Goal: Answer question/provide support: Share knowledge or assist other users

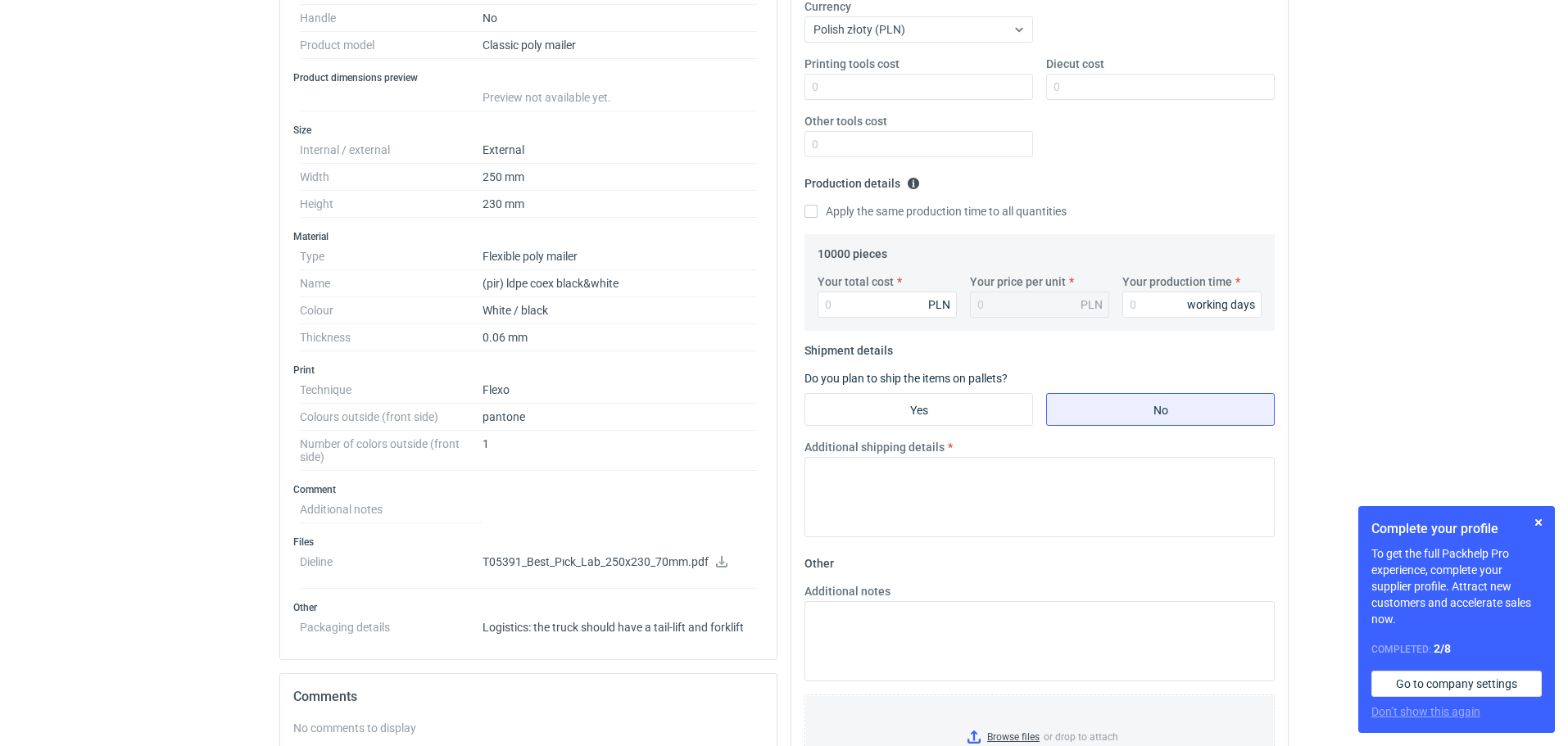
scroll to position [345, 0]
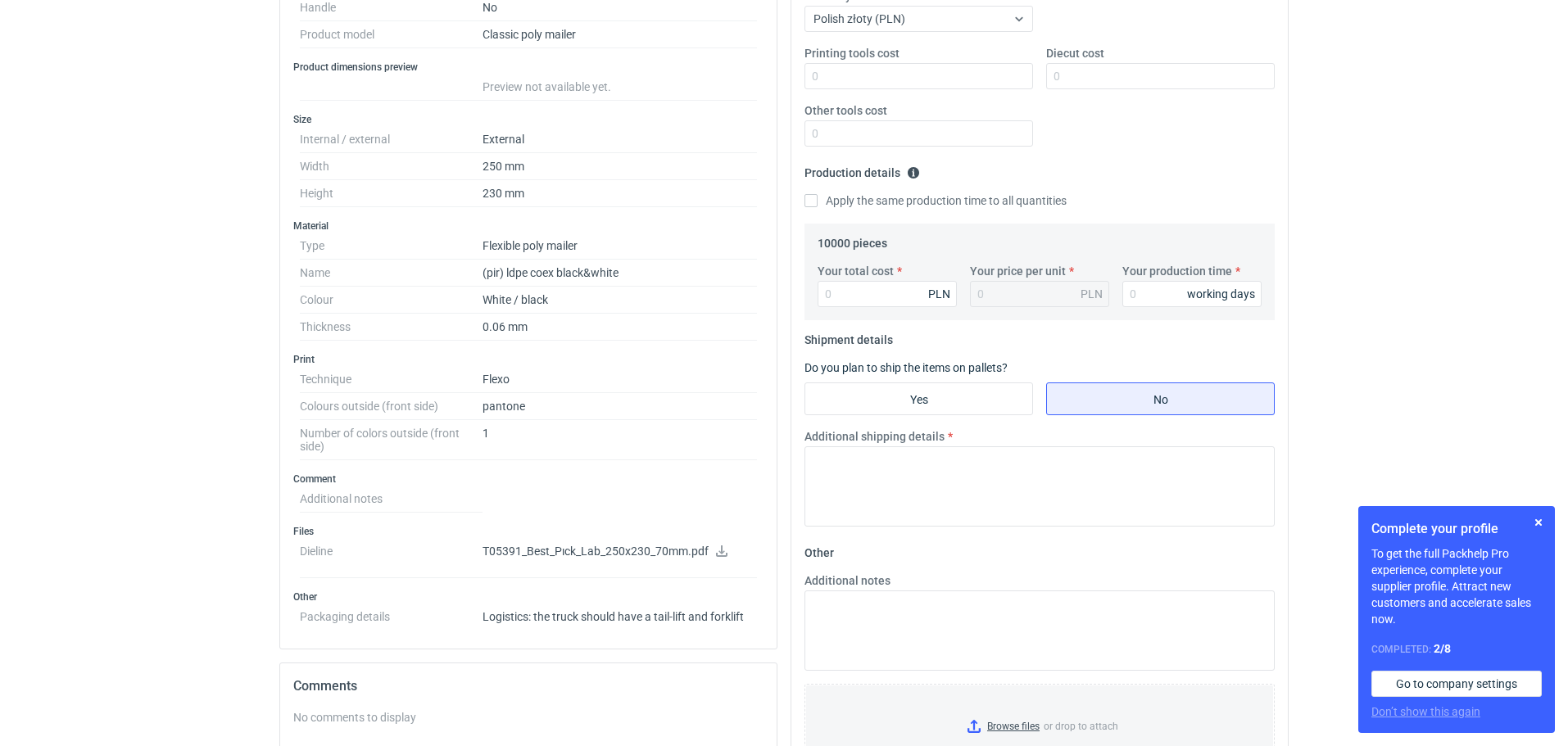
click at [725, 550] on icon at bounding box center [722, 551] width 13 height 12
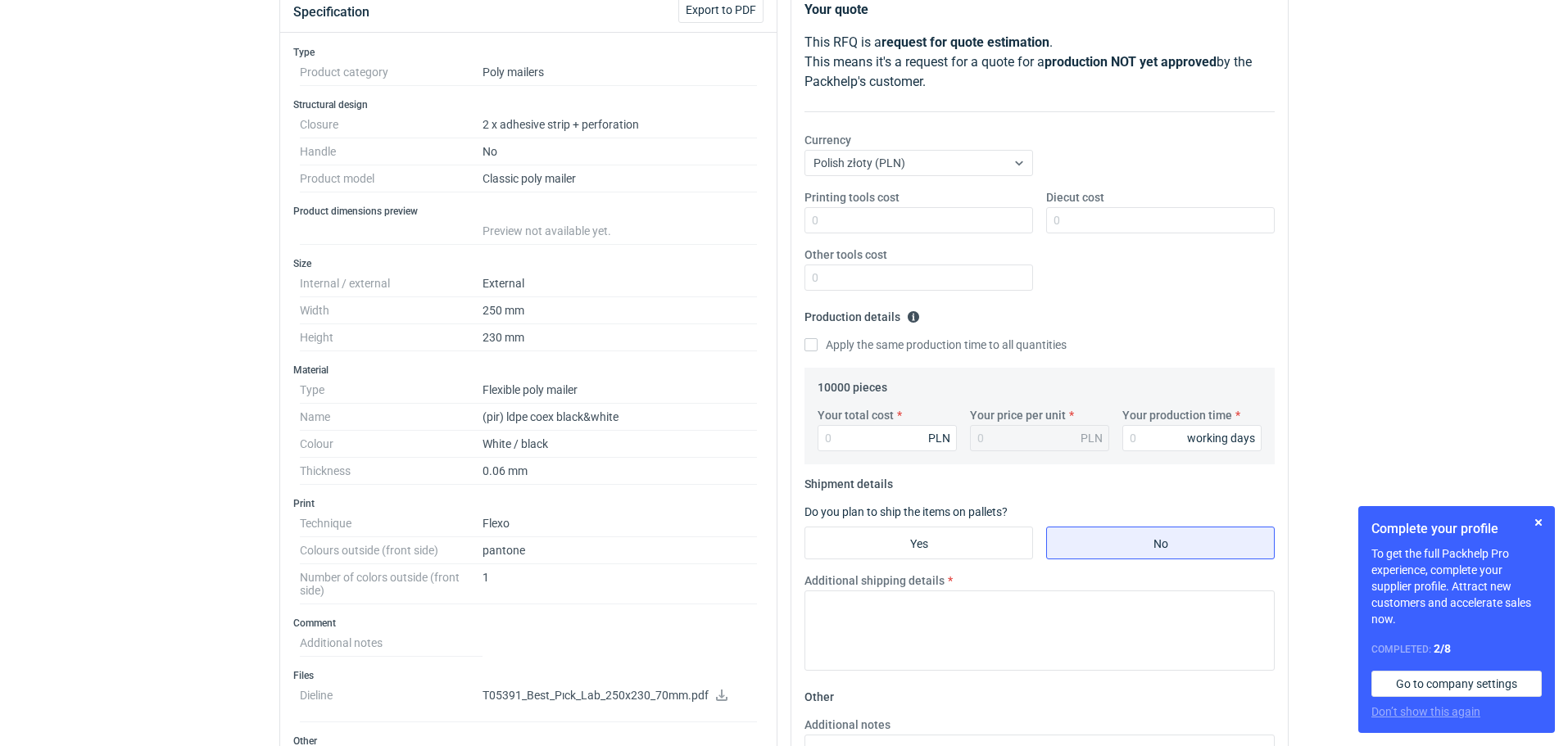
scroll to position [207, 0]
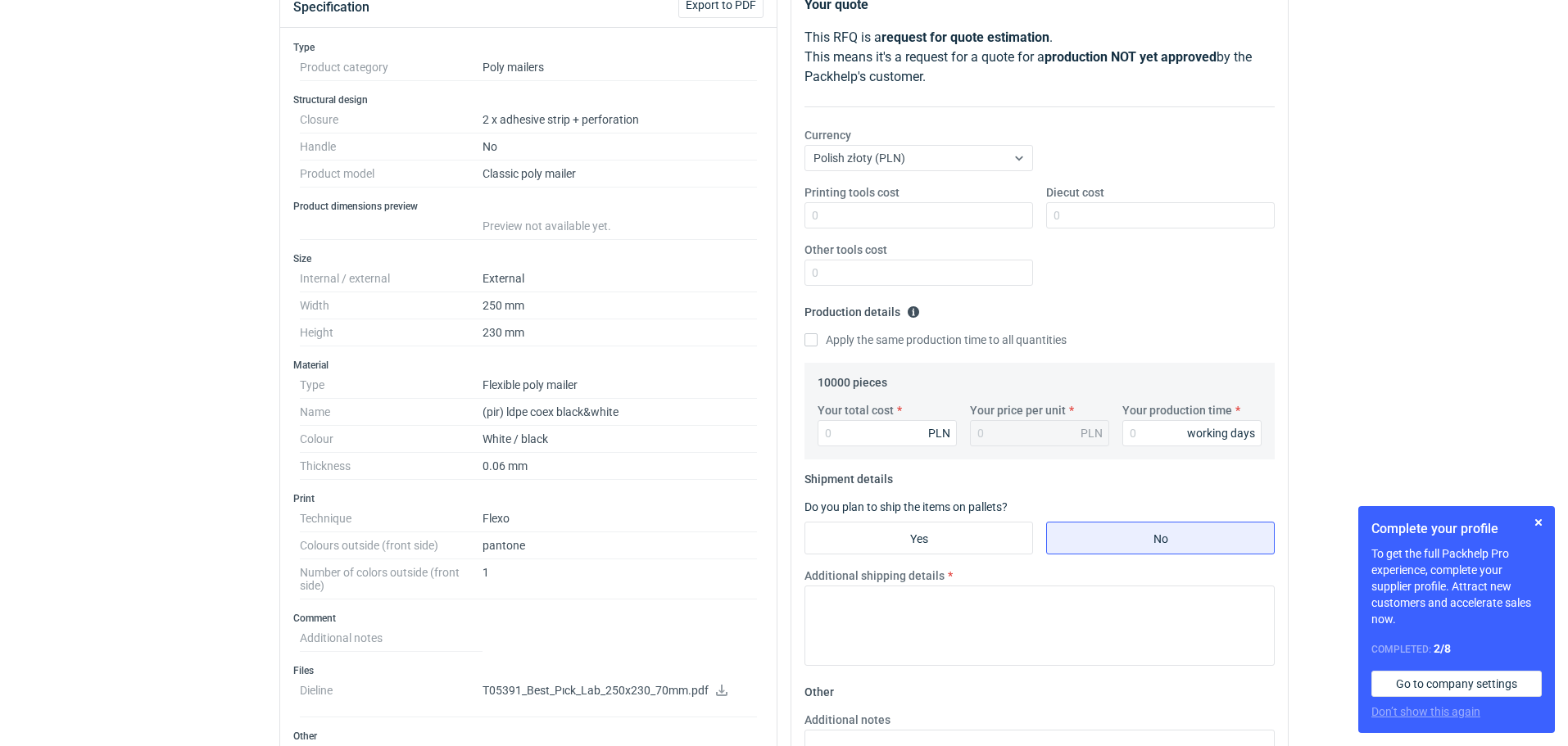
click at [830, 386] on legend "10000 pieces" at bounding box center [852, 378] width 69 height 19
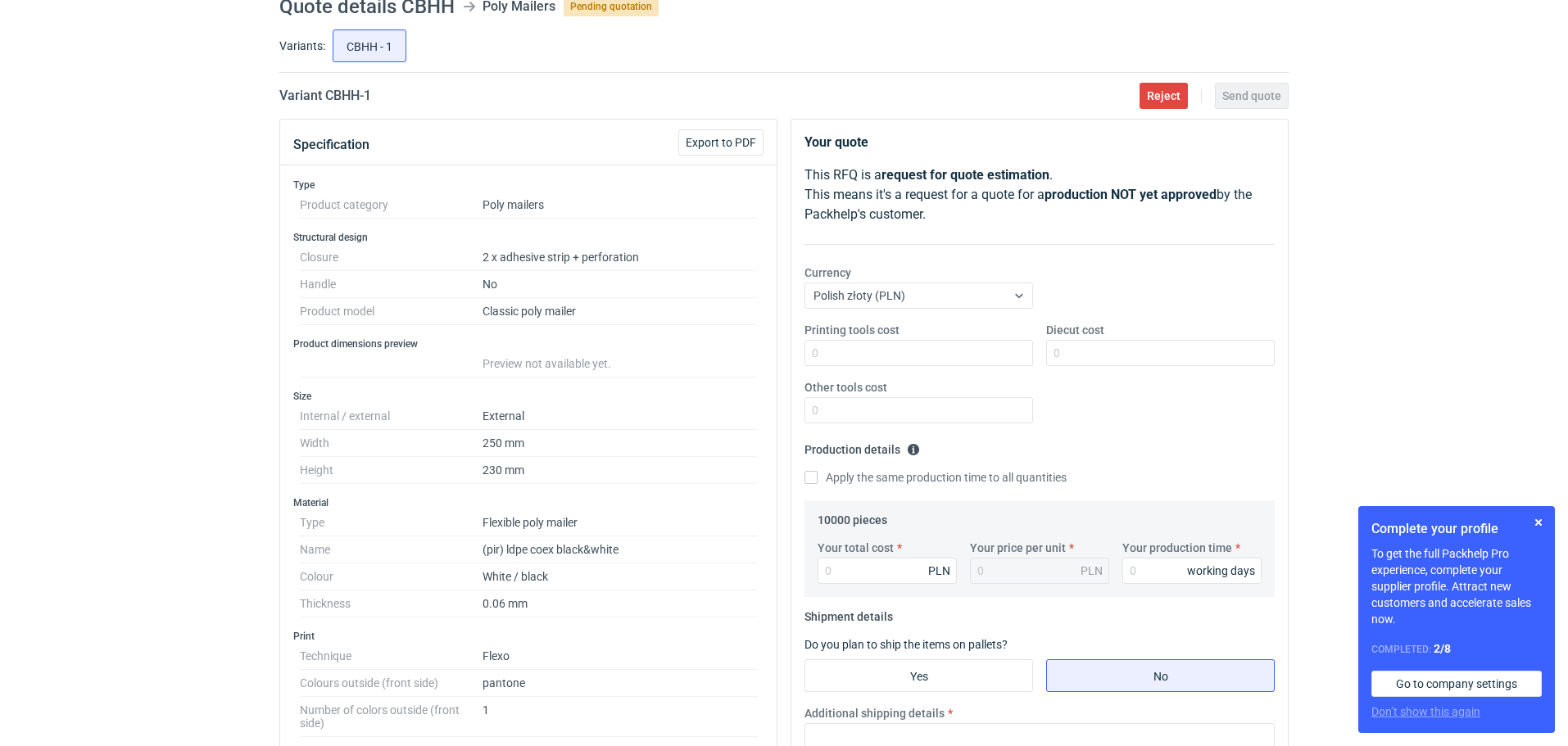
scroll to position [24, 0]
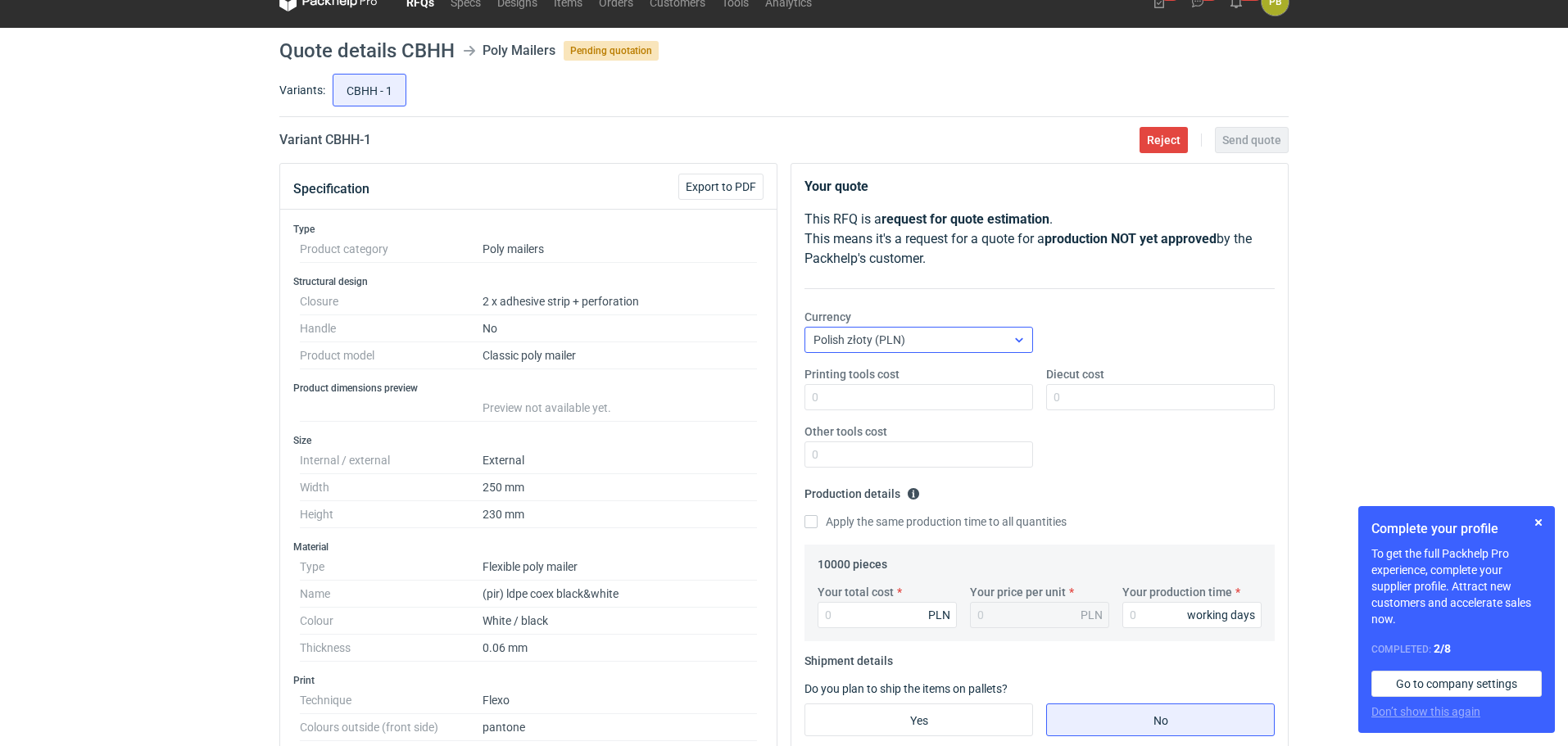
click at [1024, 339] on icon at bounding box center [1019, 340] width 13 height 13
click at [975, 374] on div "Euro (EUR)" at bounding box center [919, 377] width 202 height 17
click at [820, 398] on input "Printing tools cost" at bounding box center [918, 396] width 228 height 26
type input "23"
click at [845, 623] on input "Your total cost" at bounding box center [887, 614] width 139 height 26
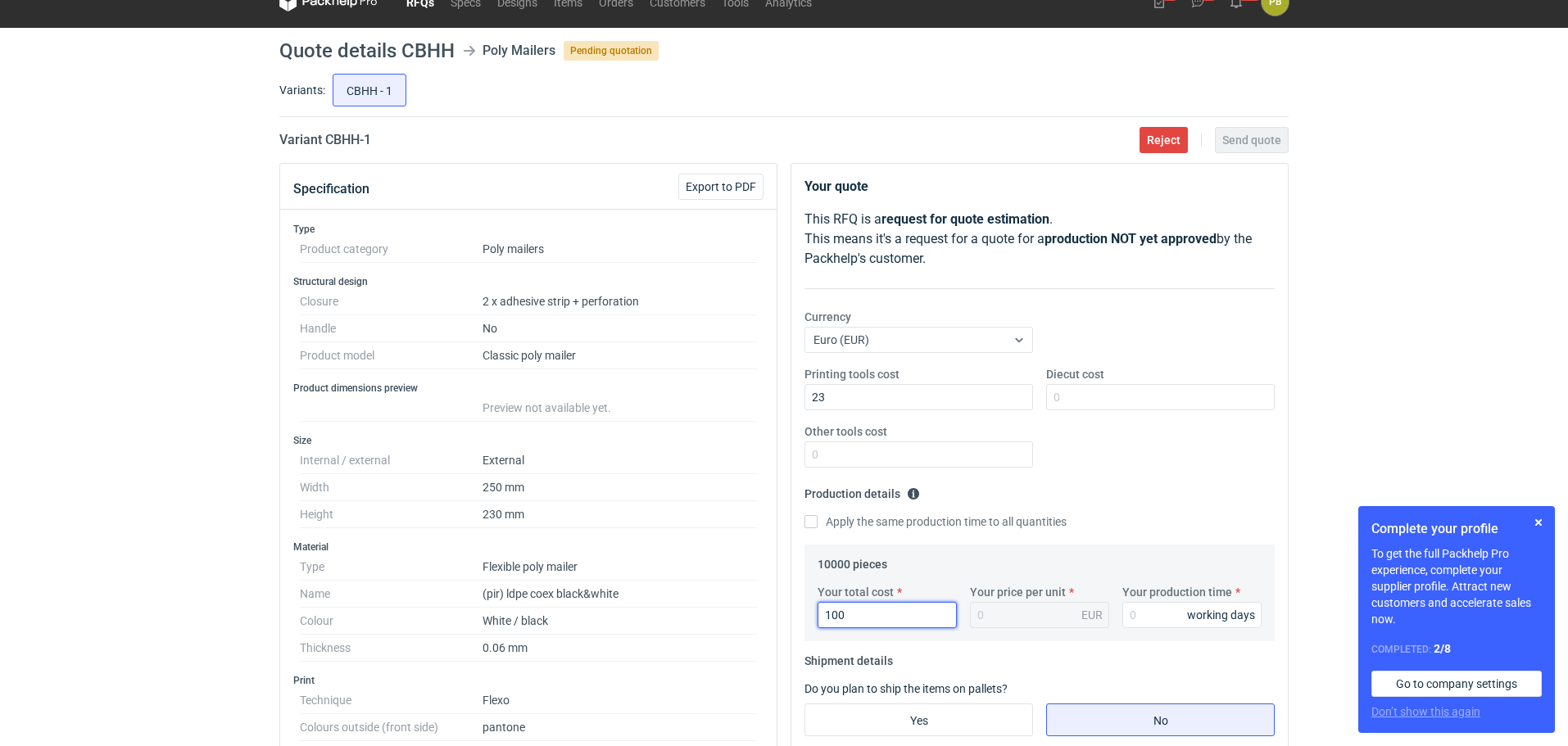
type input "1000"
type input "0.1"
type input "1000"
click at [1156, 616] on input "Your production time" at bounding box center [1191, 614] width 139 height 26
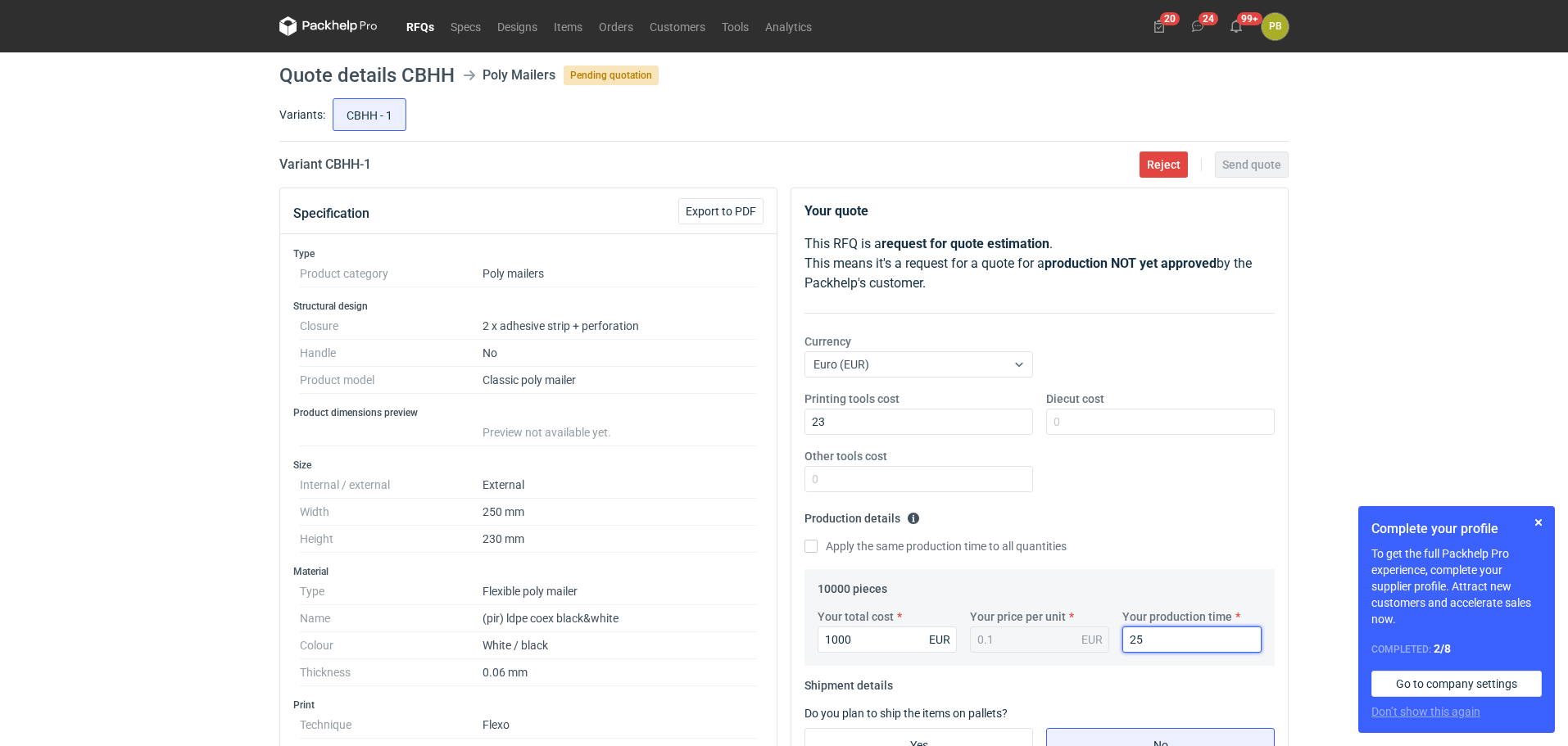
type input "25"
click at [428, 20] on link "RFQs" at bounding box center [420, 26] width 44 height 19
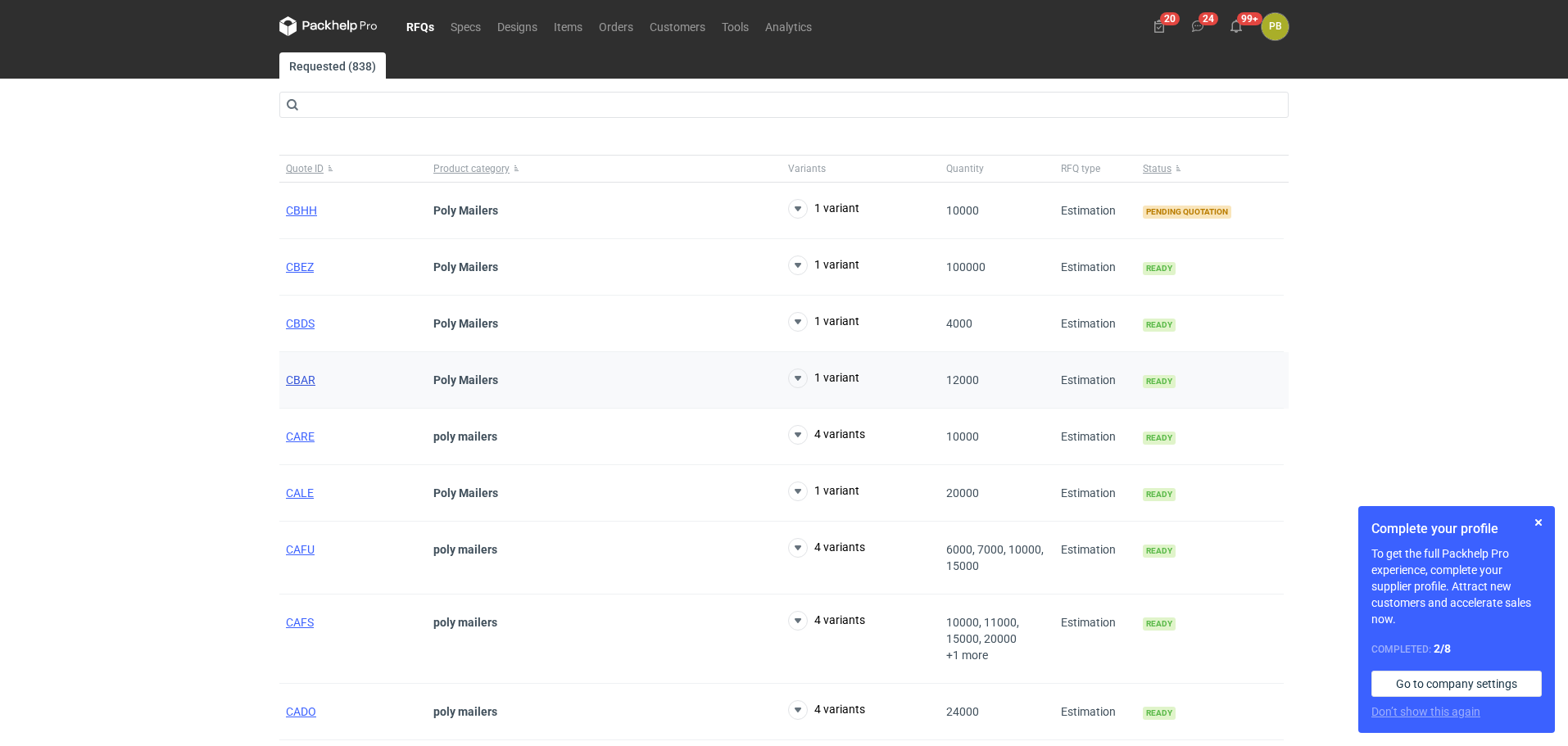
click at [295, 381] on span "CBAR" at bounding box center [300, 380] width 29 height 13
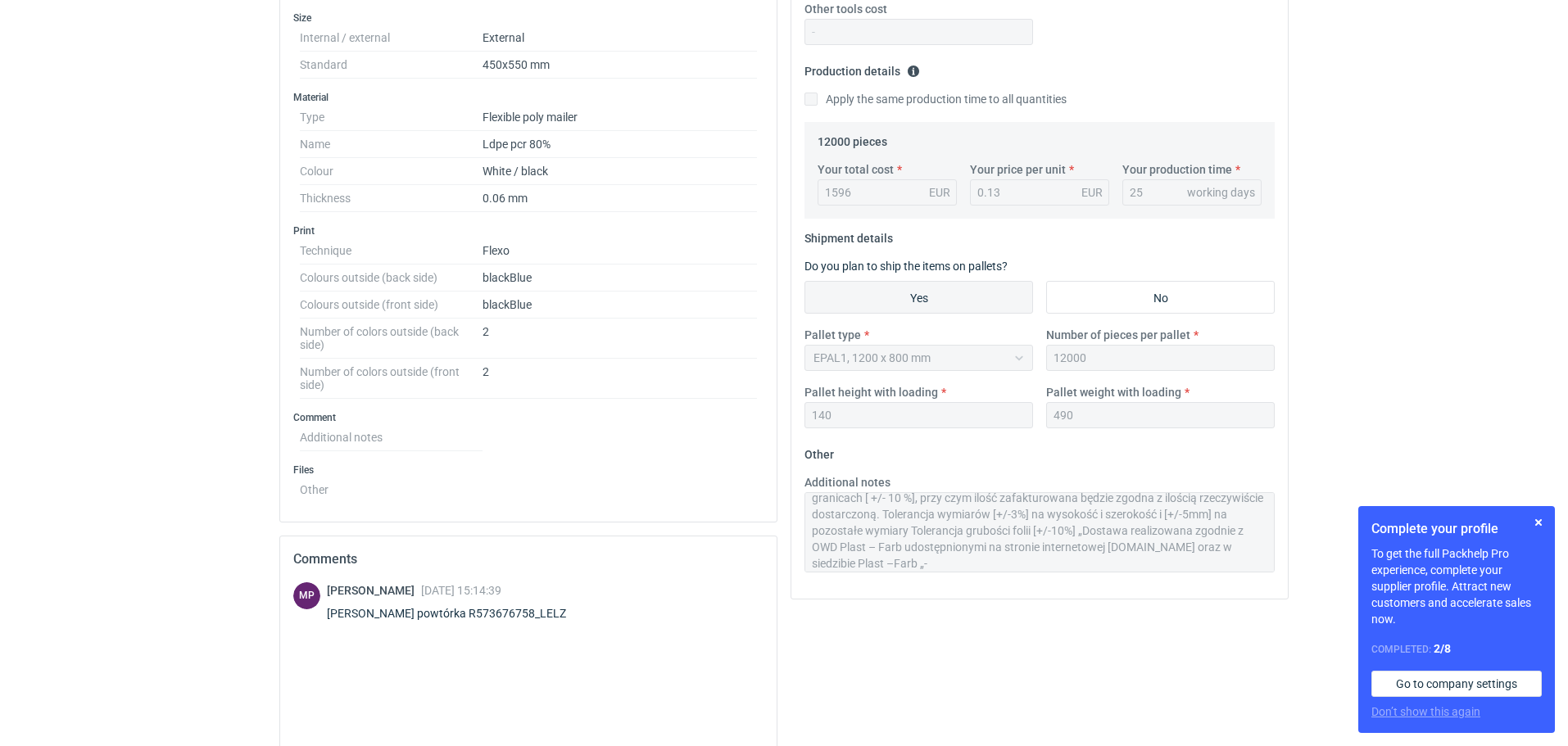
scroll to position [65, 0]
click at [1227, 576] on div "Additional notes Termin realizacji ok 4 tygodnie od akceptacji grafiki Ważność …" at bounding box center [1039, 529] width 484 height 111
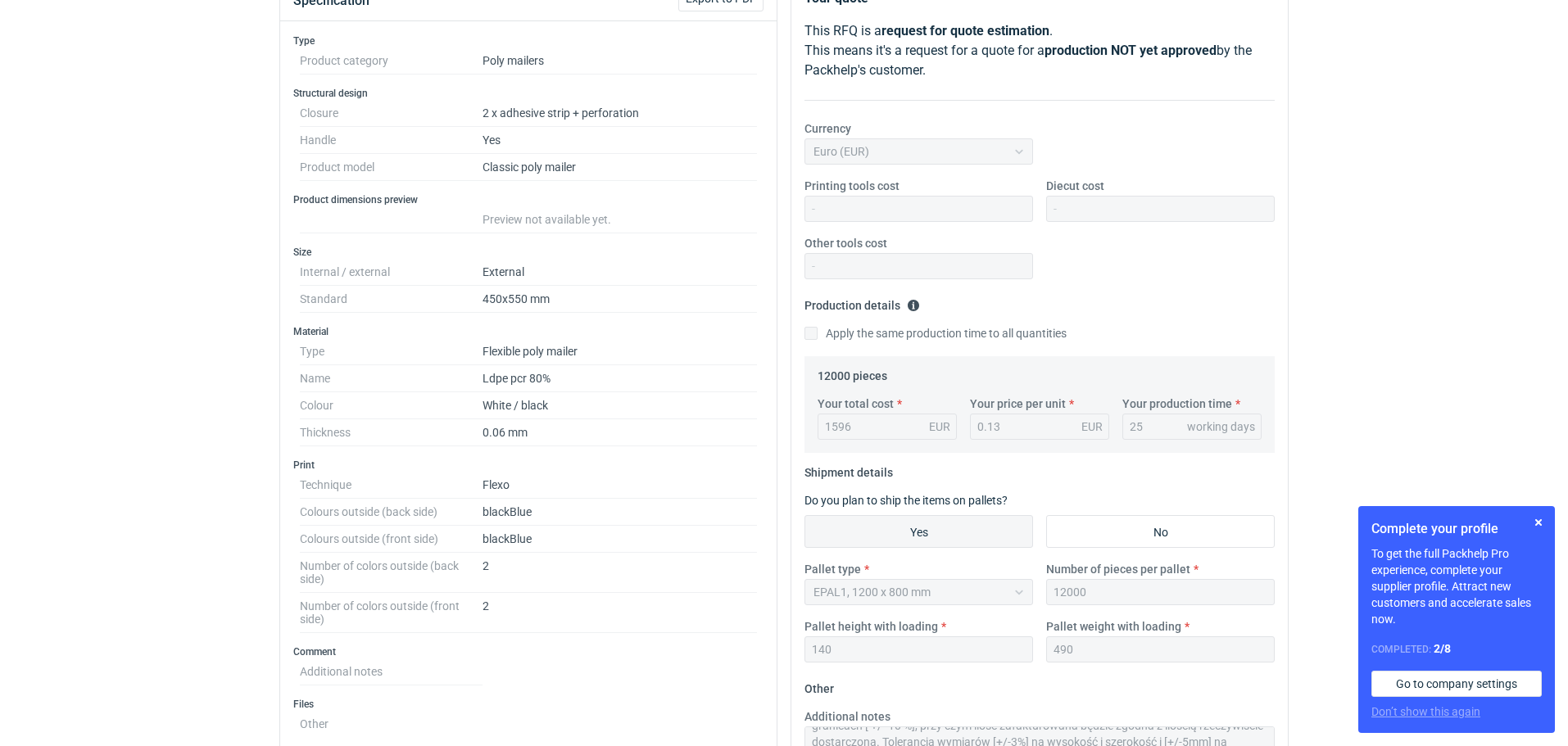
scroll to position [0, 0]
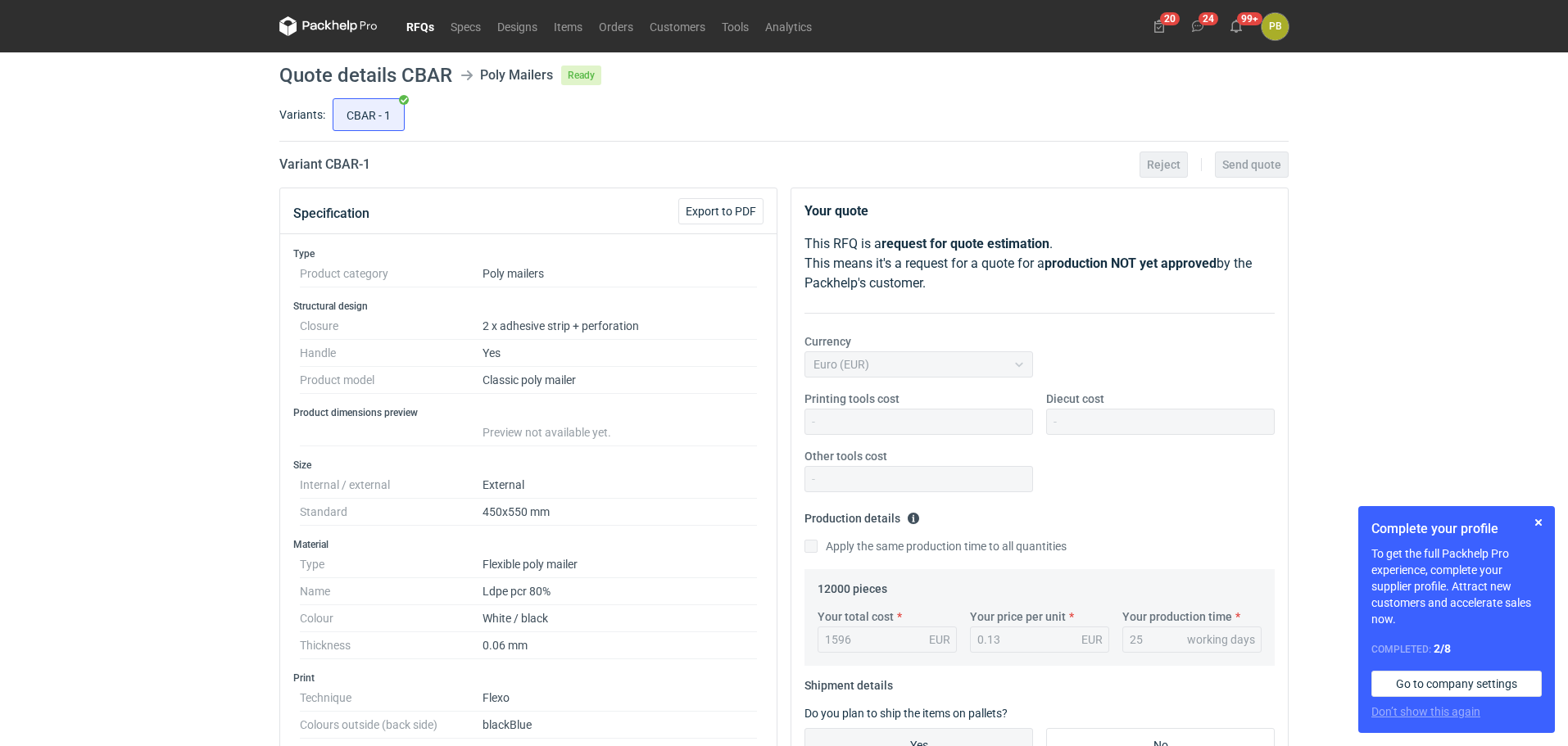
click at [422, 23] on link "RFQs" at bounding box center [420, 26] width 44 height 19
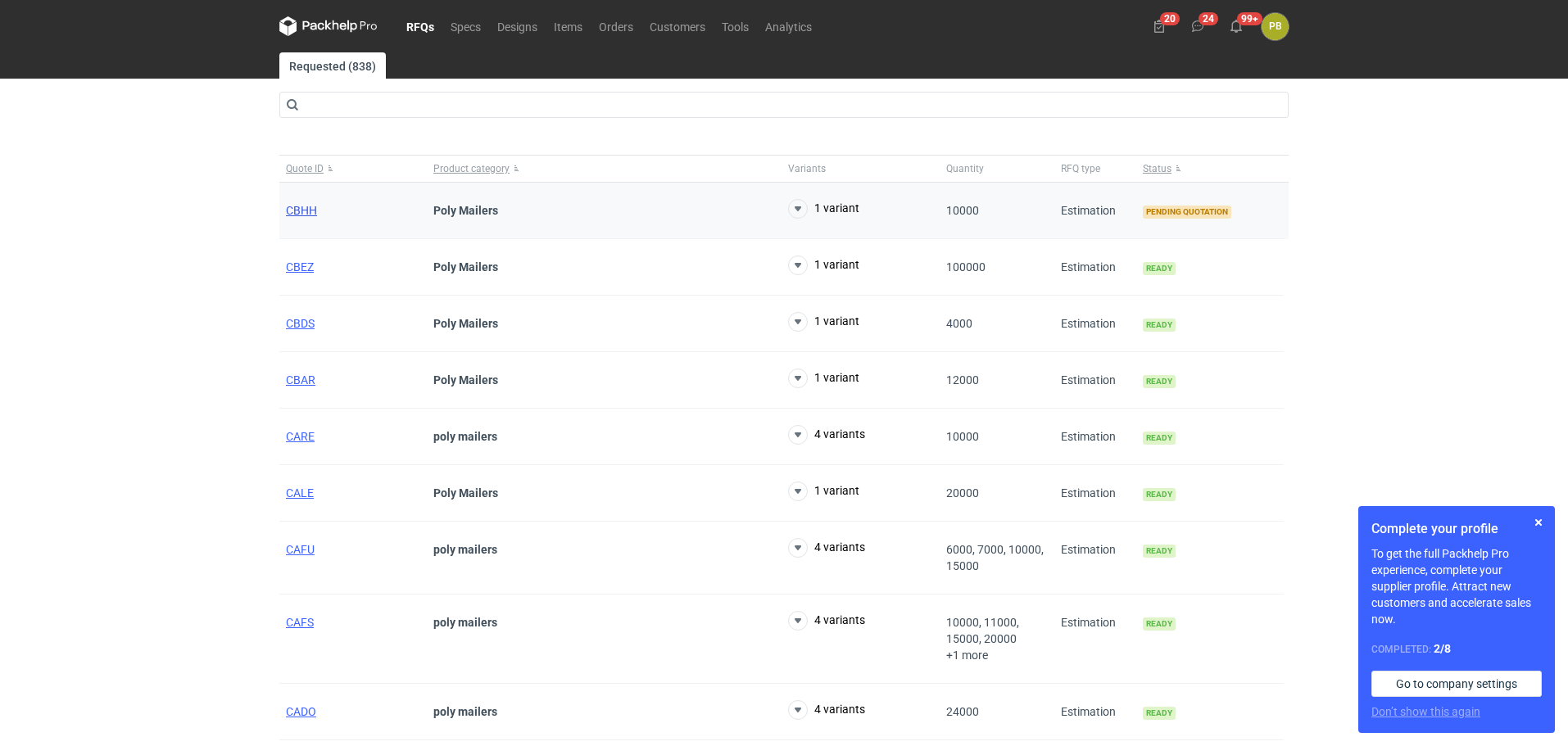
click at [297, 205] on span "CBHH" at bounding box center [301, 211] width 31 height 13
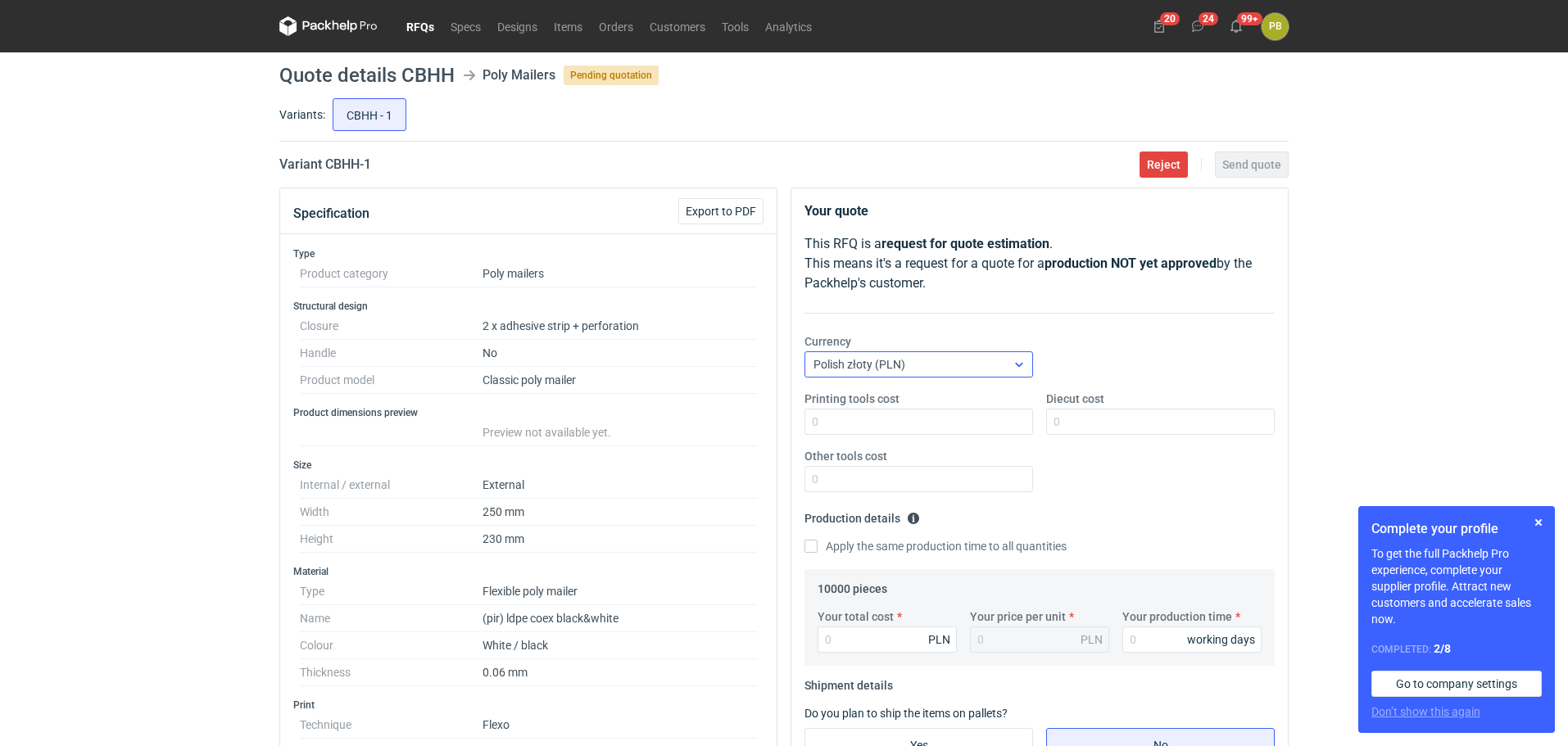
click at [1015, 365] on icon at bounding box center [1019, 365] width 13 height 13
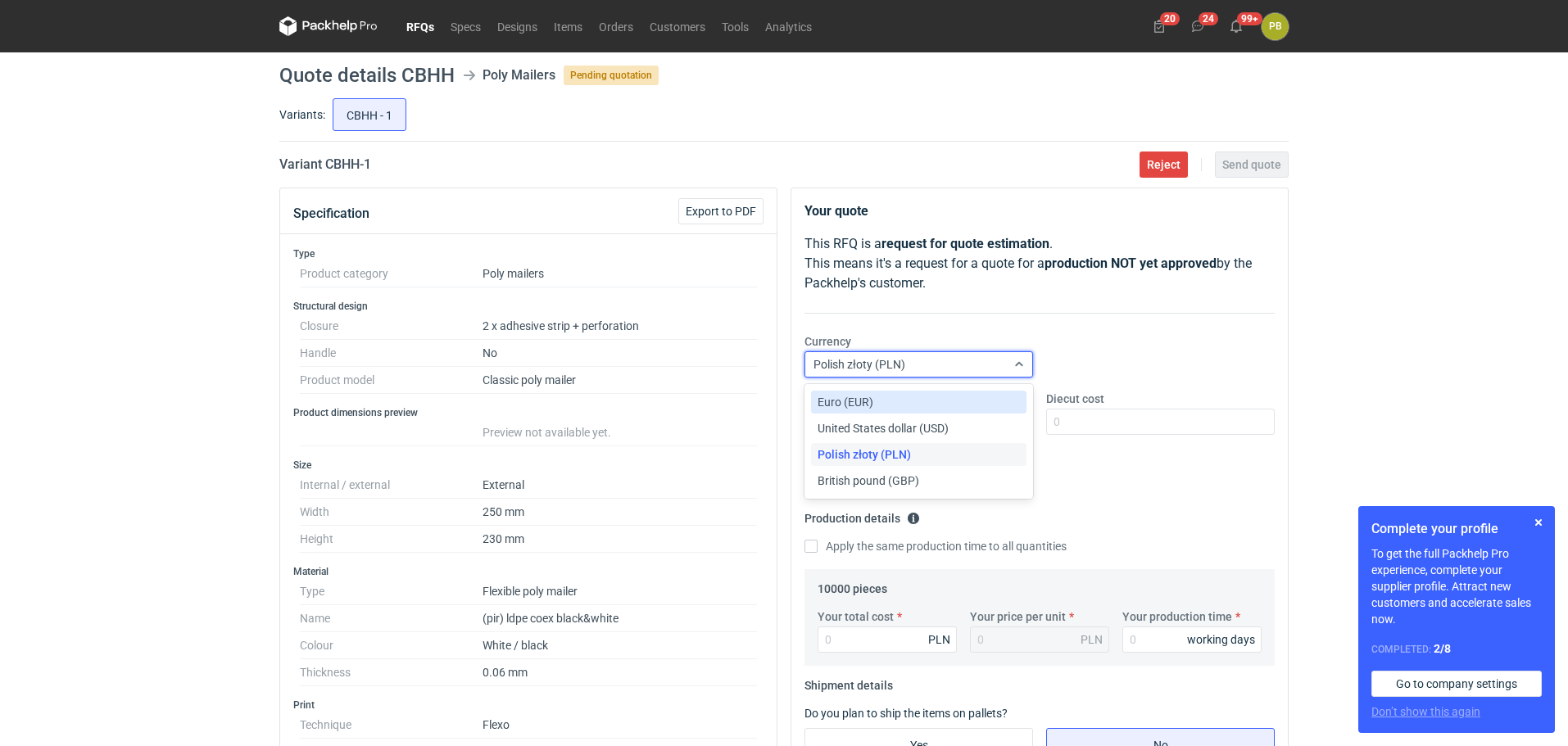
click at [986, 404] on div "Euro (EUR)" at bounding box center [919, 402] width 202 height 17
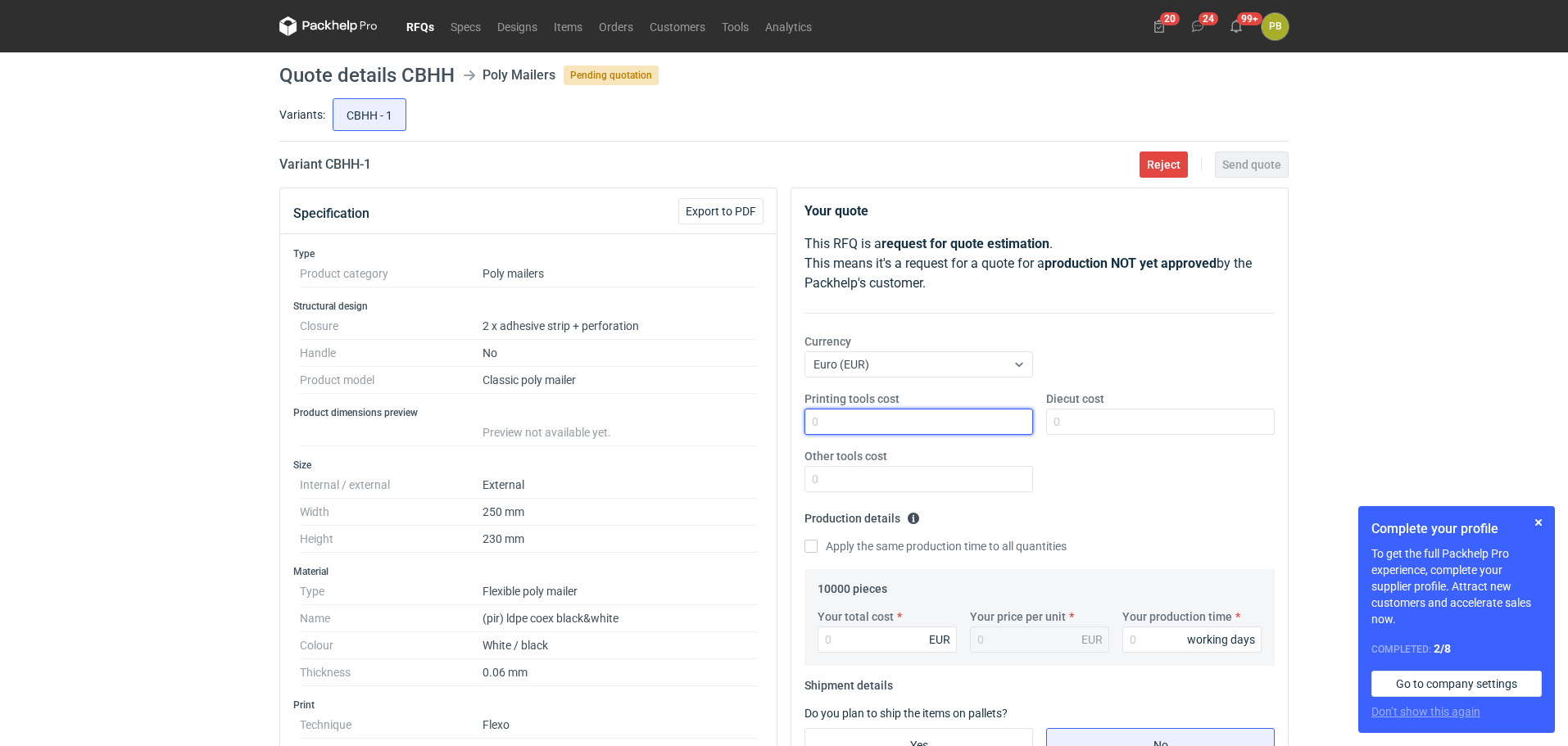
click at [837, 427] on input "Printing tools cost" at bounding box center [918, 421] width 228 height 26
type input "20"
click at [830, 640] on input "Your total cost" at bounding box center [887, 639] width 139 height 26
type input "1000"
type input "0.1"
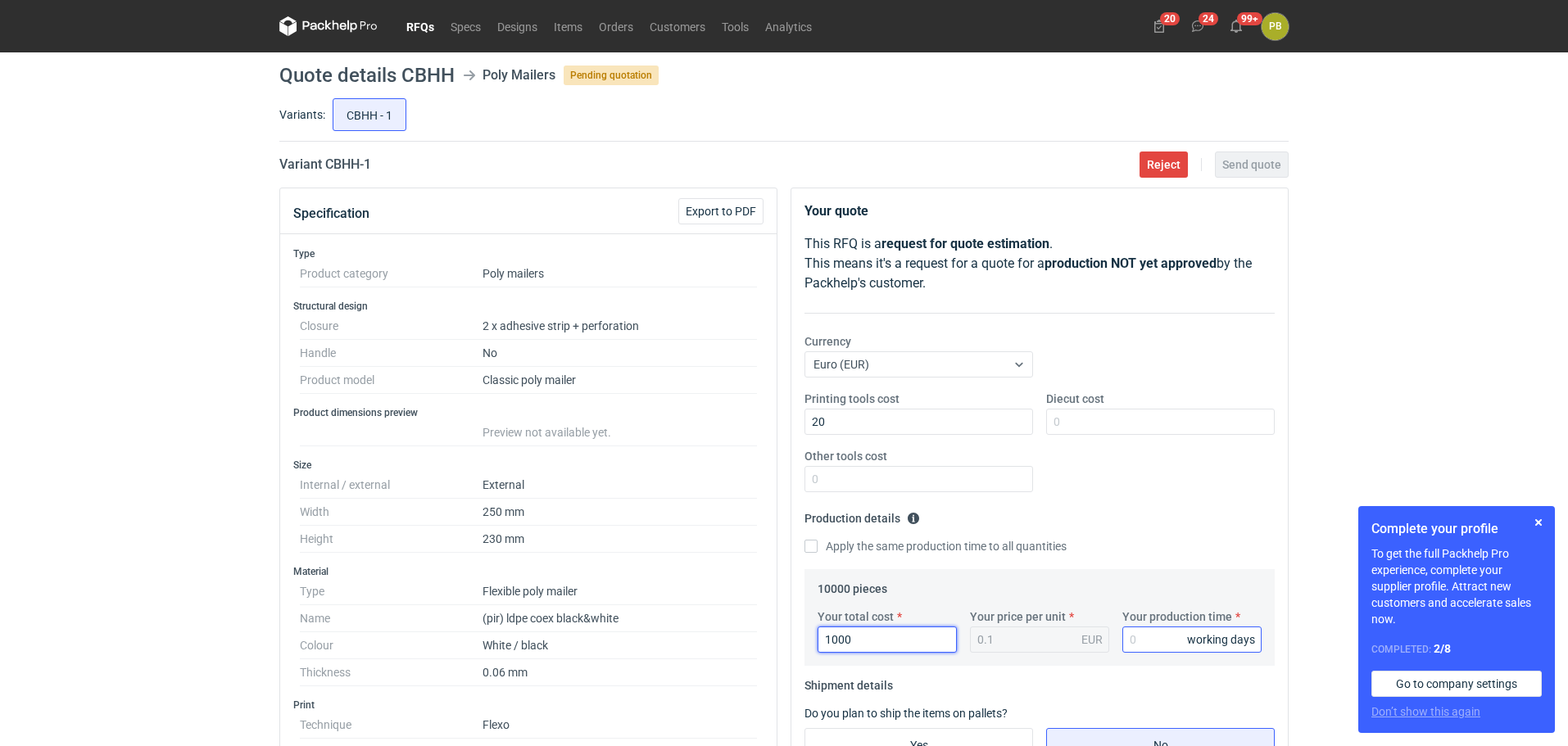
type input "1000"
click at [1154, 636] on input "Your production time" at bounding box center [1191, 639] width 139 height 26
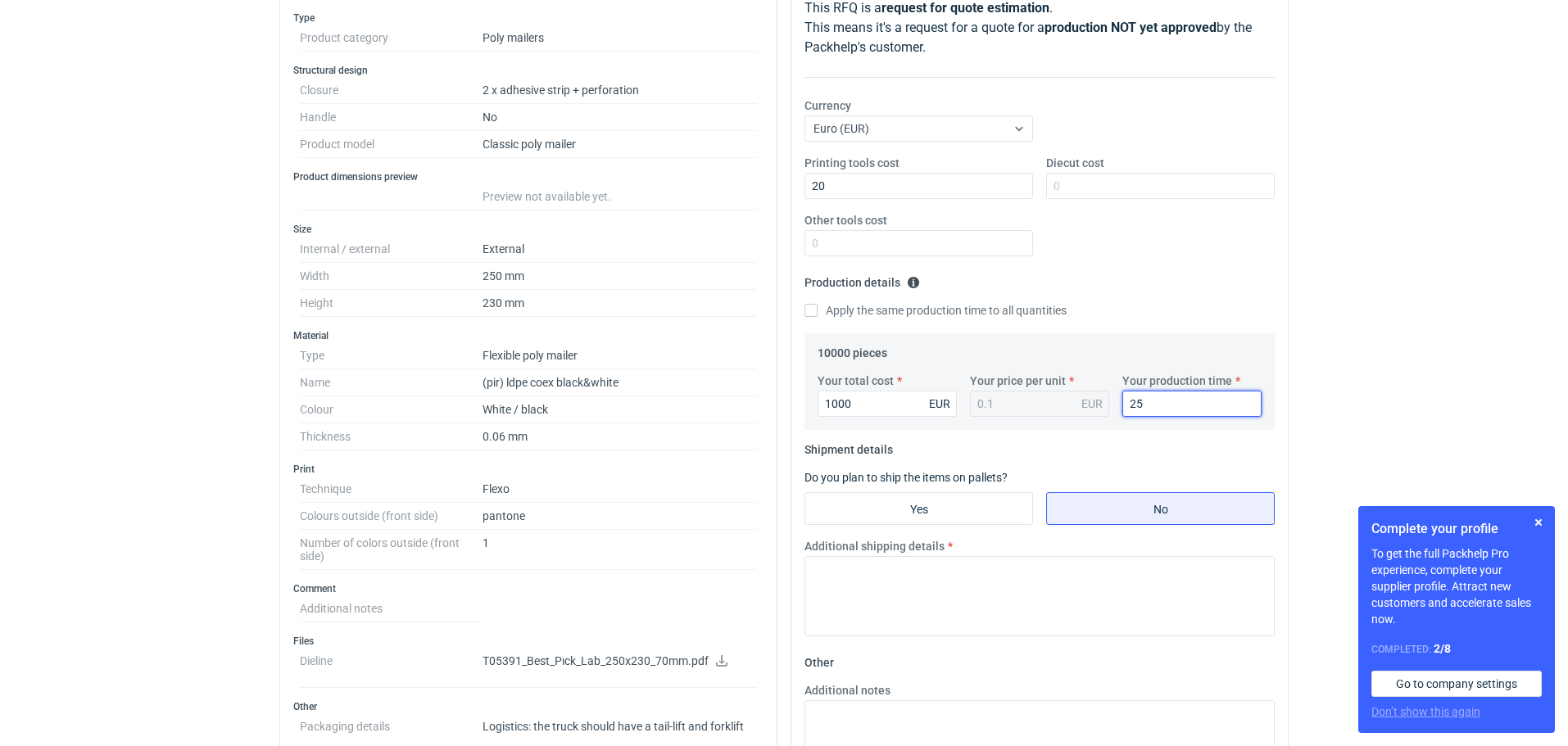
scroll to position [241, 0]
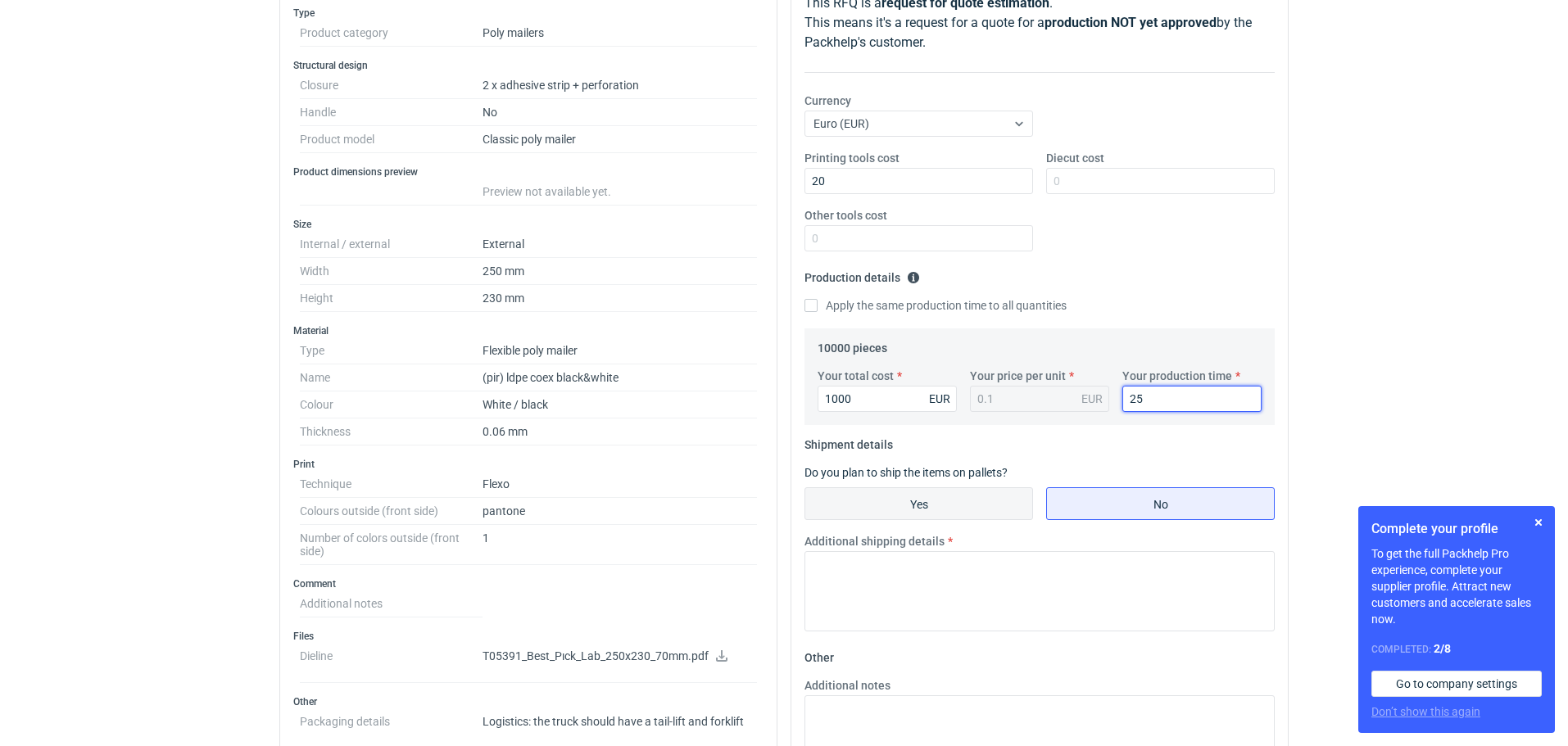
type input "25"
click at [983, 498] on input "Yes" at bounding box center [918, 503] width 227 height 31
radio input "true"
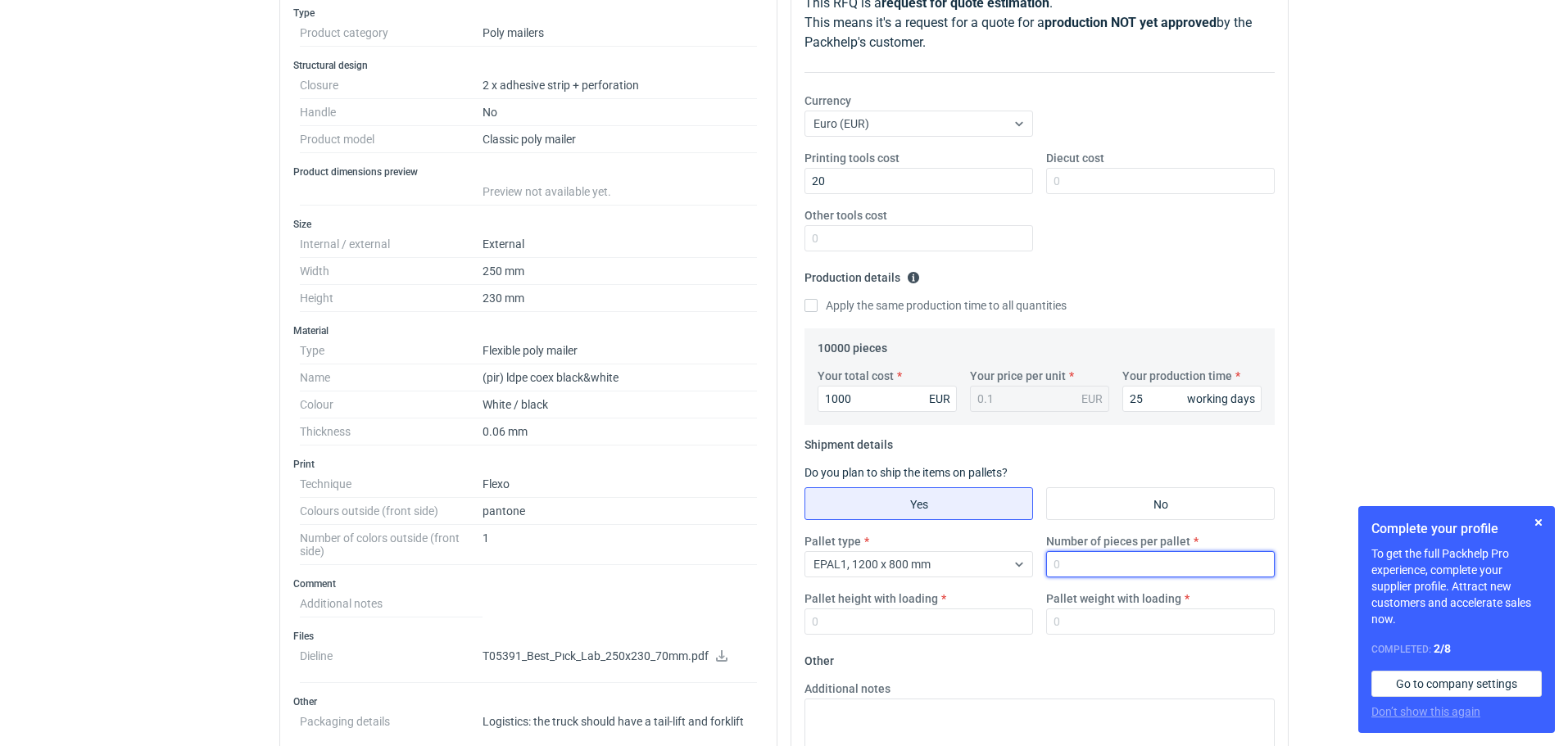
click at [1066, 569] on input "Number of pieces per pallet" at bounding box center [1160, 564] width 228 height 26
type input "200"
click at [879, 626] on input "Pallet height with loading" at bounding box center [918, 621] width 228 height 26
type input "140"
click at [1076, 567] on input "200" at bounding box center [1160, 564] width 228 height 26
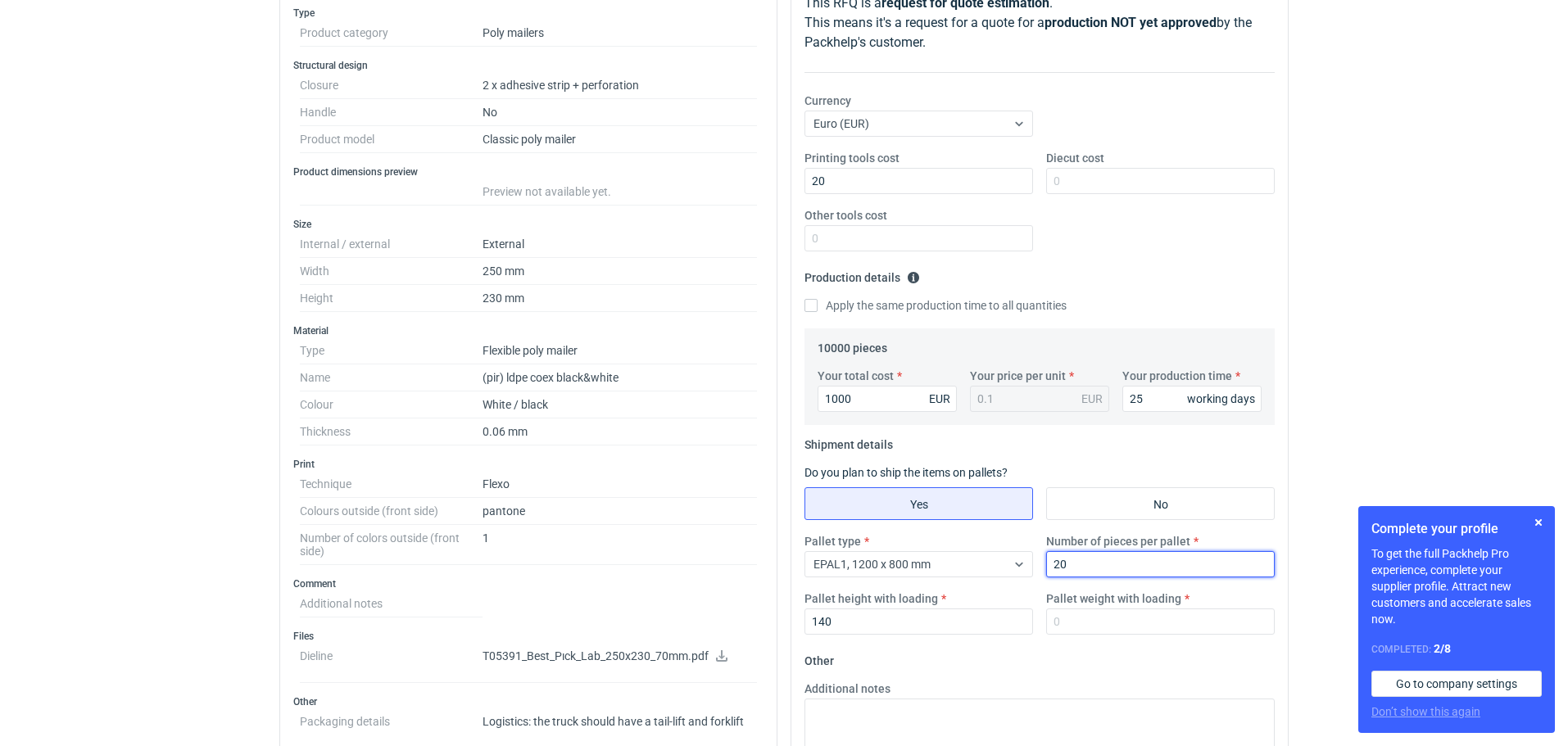
type input "2"
type input "20000"
click at [1076, 621] on input "Pallet weight with loading" at bounding box center [1160, 621] width 228 height 26
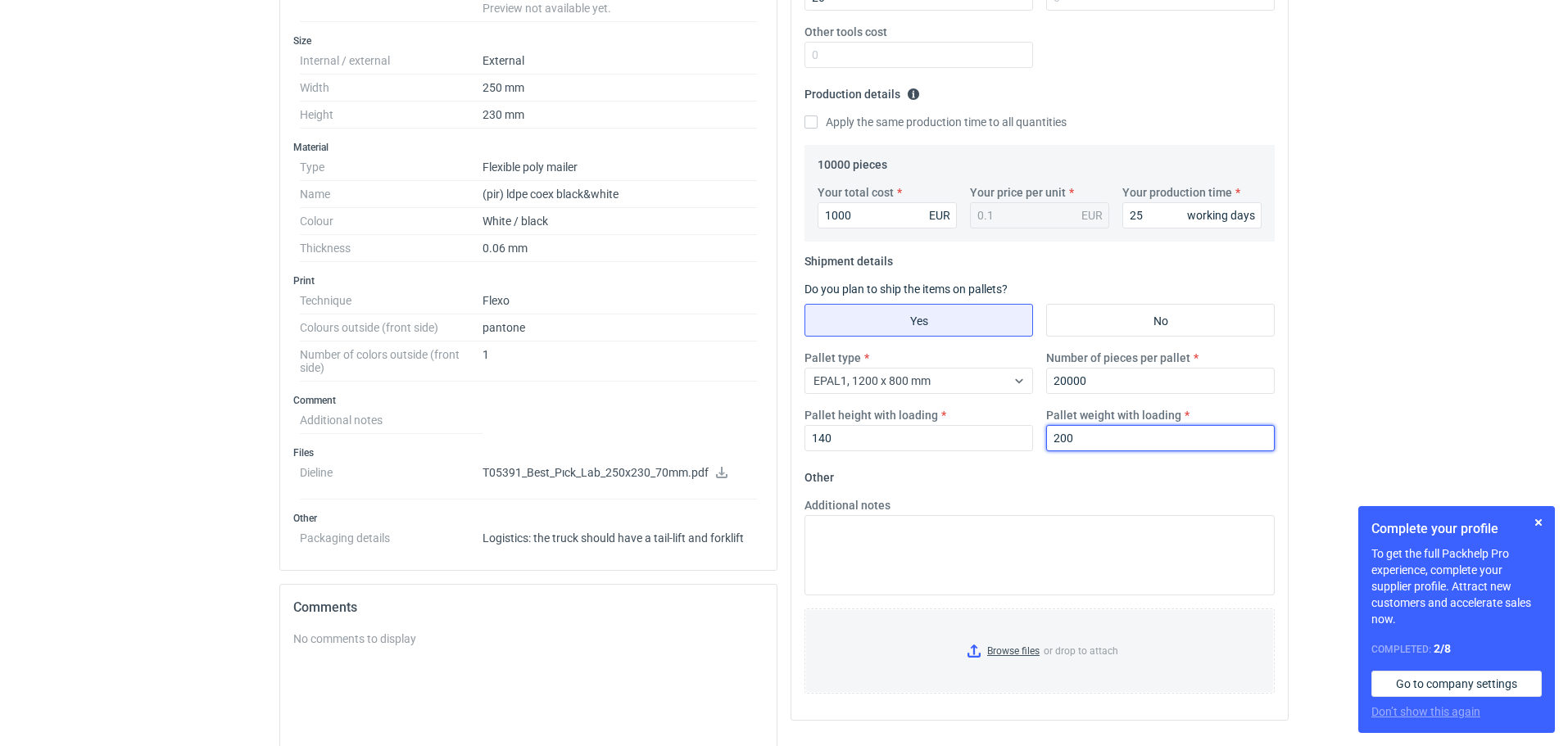
scroll to position [426, 0]
type input "200"
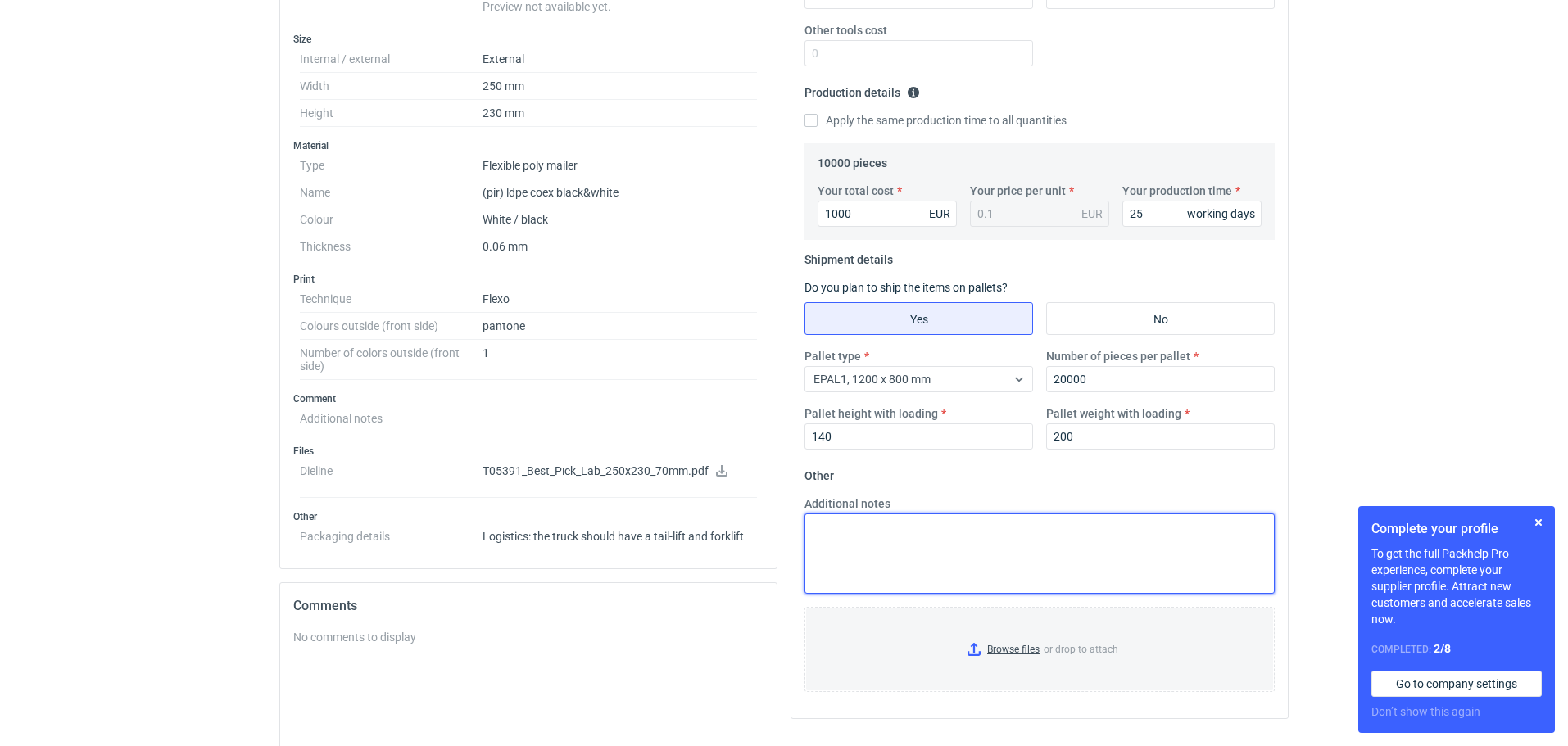
click at [813, 525] on textarea "Additional notes" at bounding box center [1039, 554] width 470 height 80
paste textarea "Termin realizacji ok 4 tygodnie od akceptacji grafiki Ważność cen 30 dni Dostaw…"
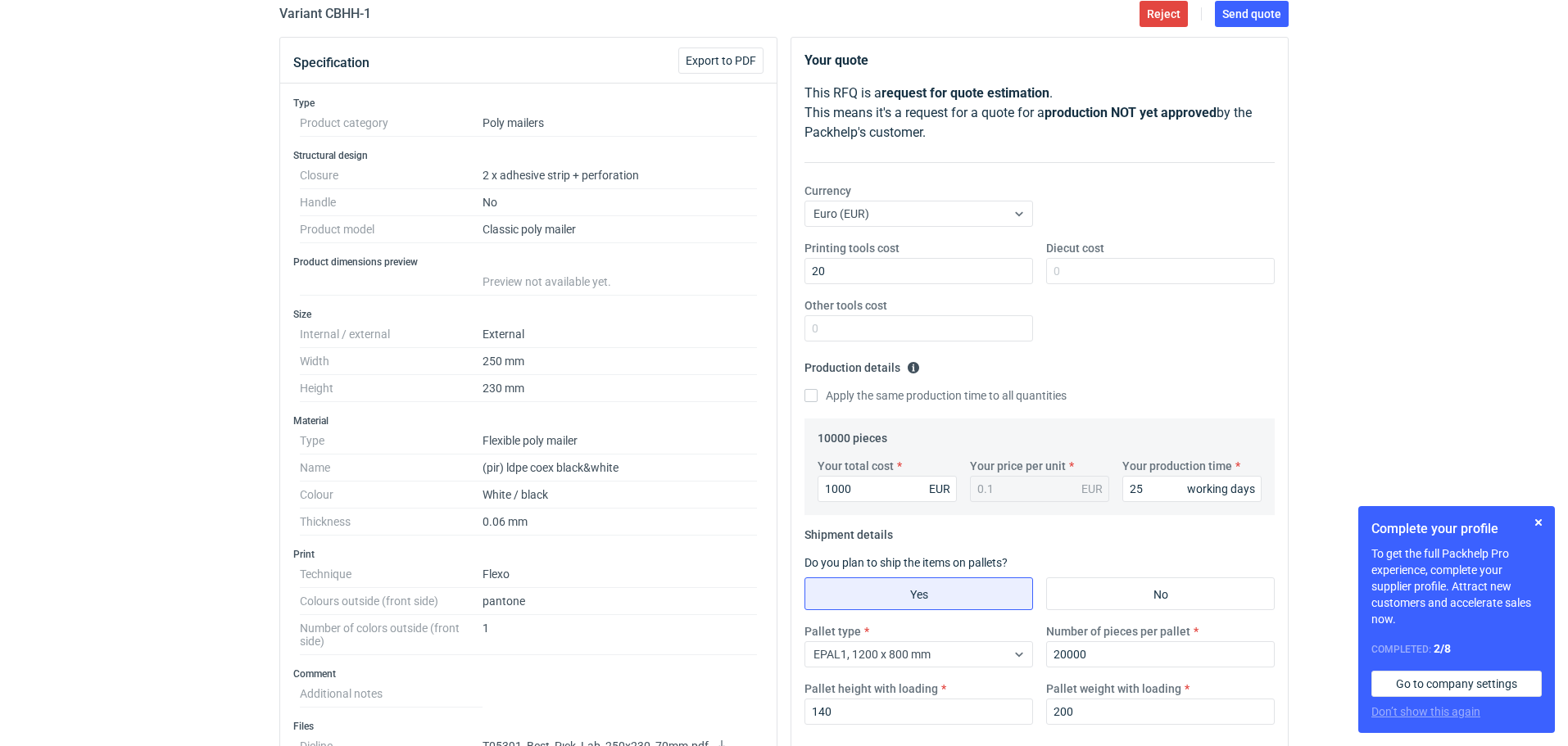
scroll to position [135, 0]
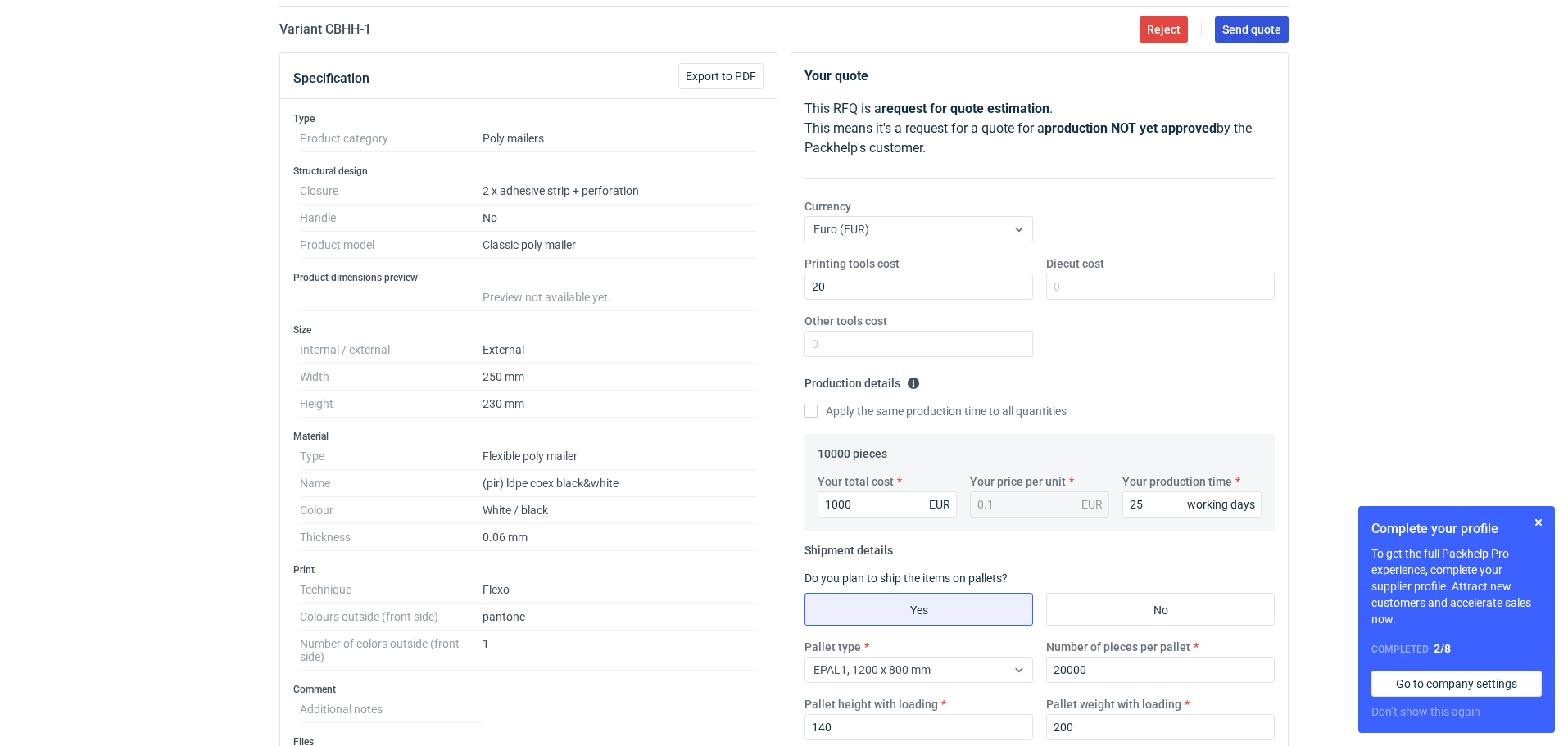
type textarea "Termin realizacji ok 4 tygodnie od akceptacji grafiki Ważność cen 30 dni Dostaw…"
click at [1253, 24] on span "Send quote" at bounding box center [1252, 29] width 59 height 12
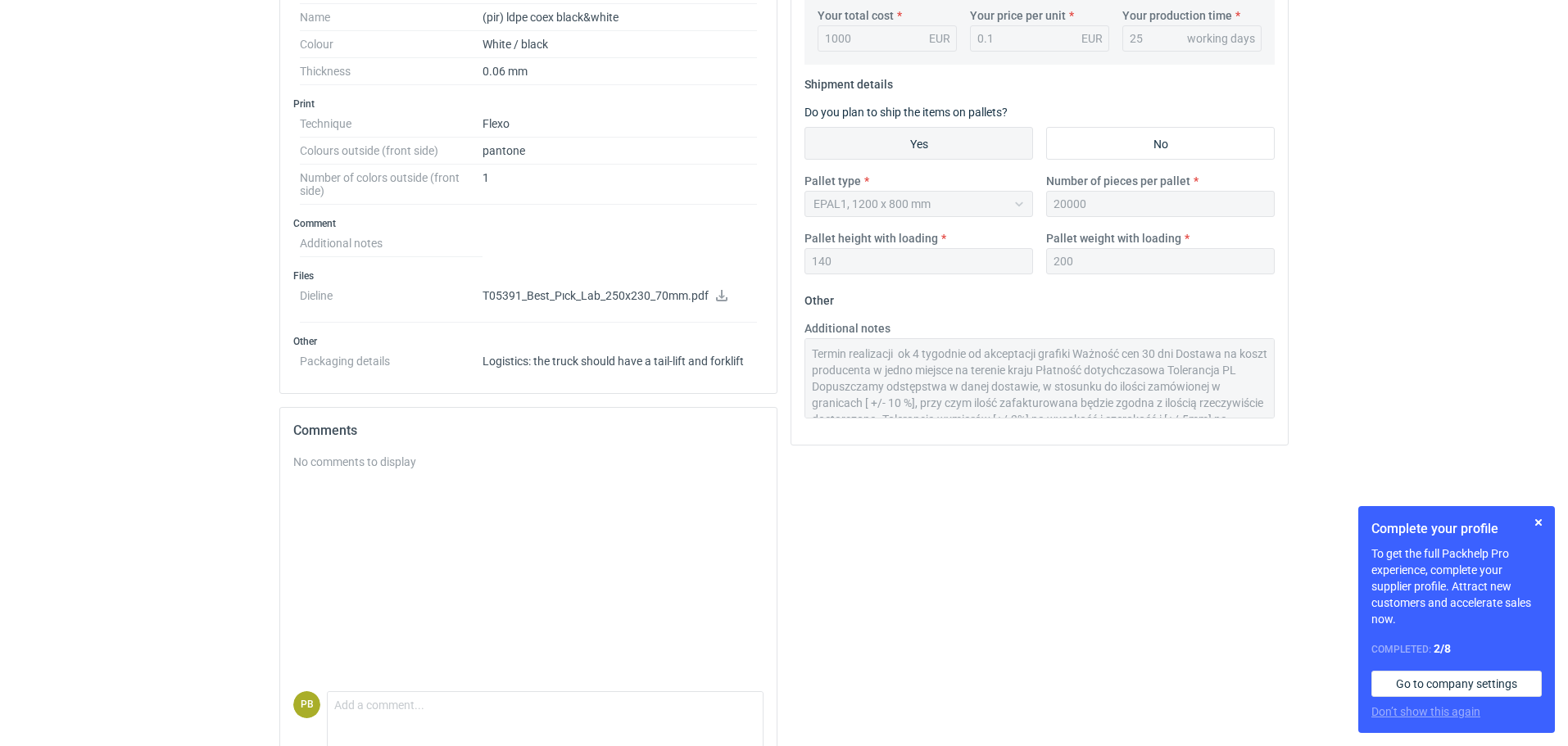
scroll to position [615, 0]
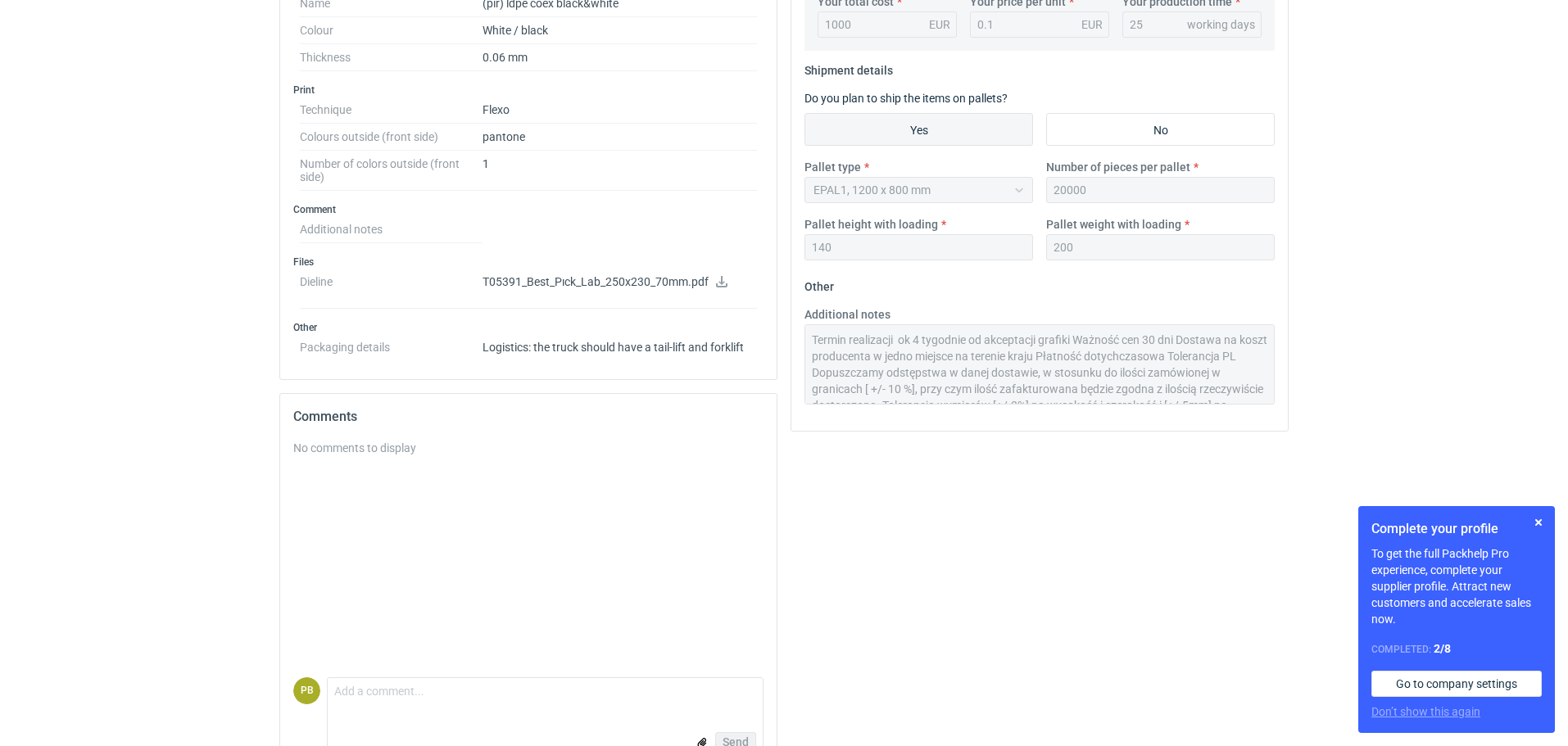
click at [314, 439] on div "Comments" at bounding box center [528, 416] width 496 height 46
click at [349, 444] on div "No comments to display" at bounding box center [528, 448] width 470 height 17
click at [347, 692] on textarea "Comment message" at bounding box center [546, 695] width 435 height 34
click at [447, 689] on textarea "Dzień dobry, minimum to 20 000 szt / cena 5,00 Eur" at bounding box center [546, 695] width 435 height 34
click at [680, 696] on textarea "Dzień dobry, minimum produkcyjne to 20 000 szt / cena 5,00 Eur" at bounding box center [546, 695] width 435 height 34
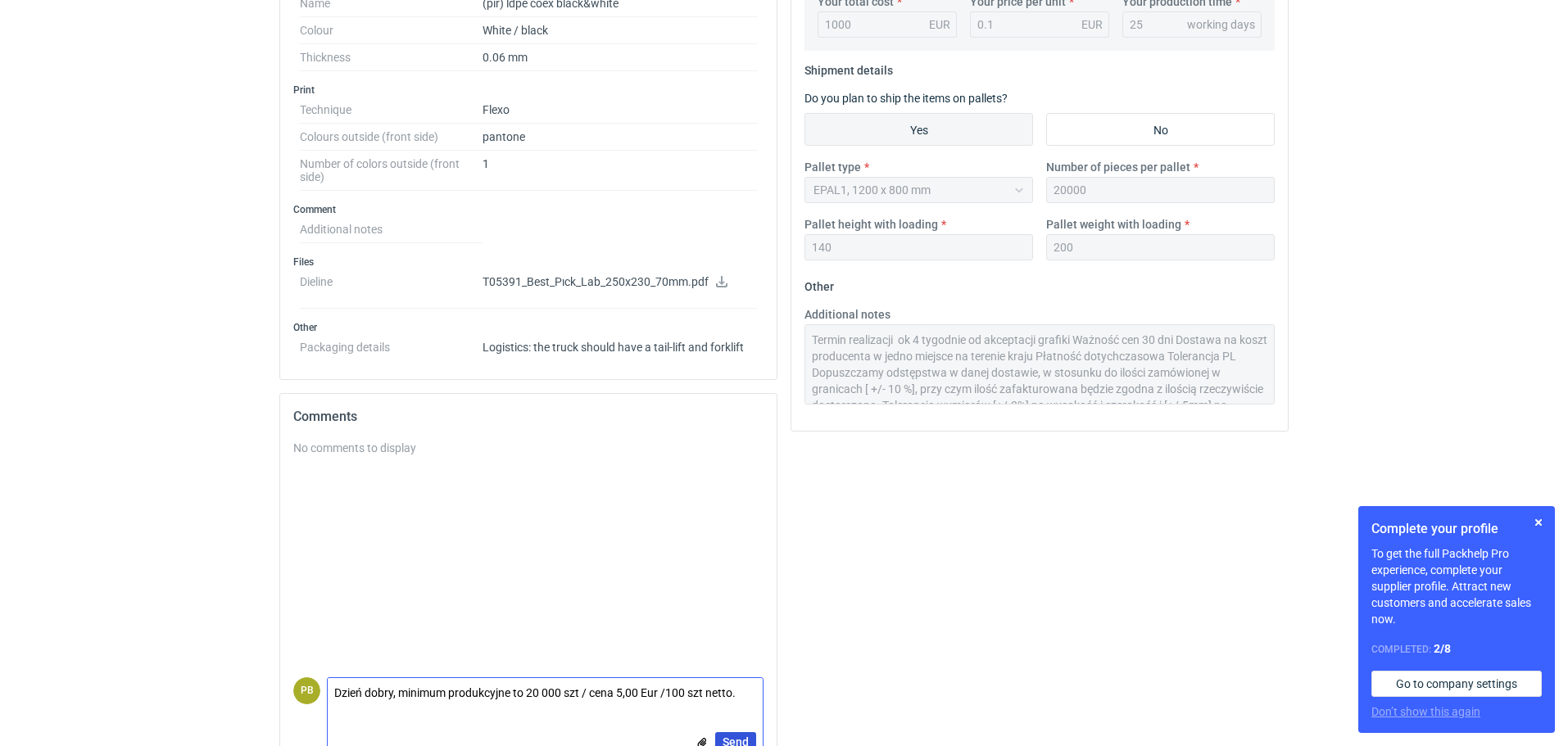
type textarea "Dzień dobry, minimum produkcyjne to 20 000 szt / cena 5,00 Eur /100 szt netto."
click at [737, 738] on span "Send" at bounding box center [735, 742] width 26 height 12
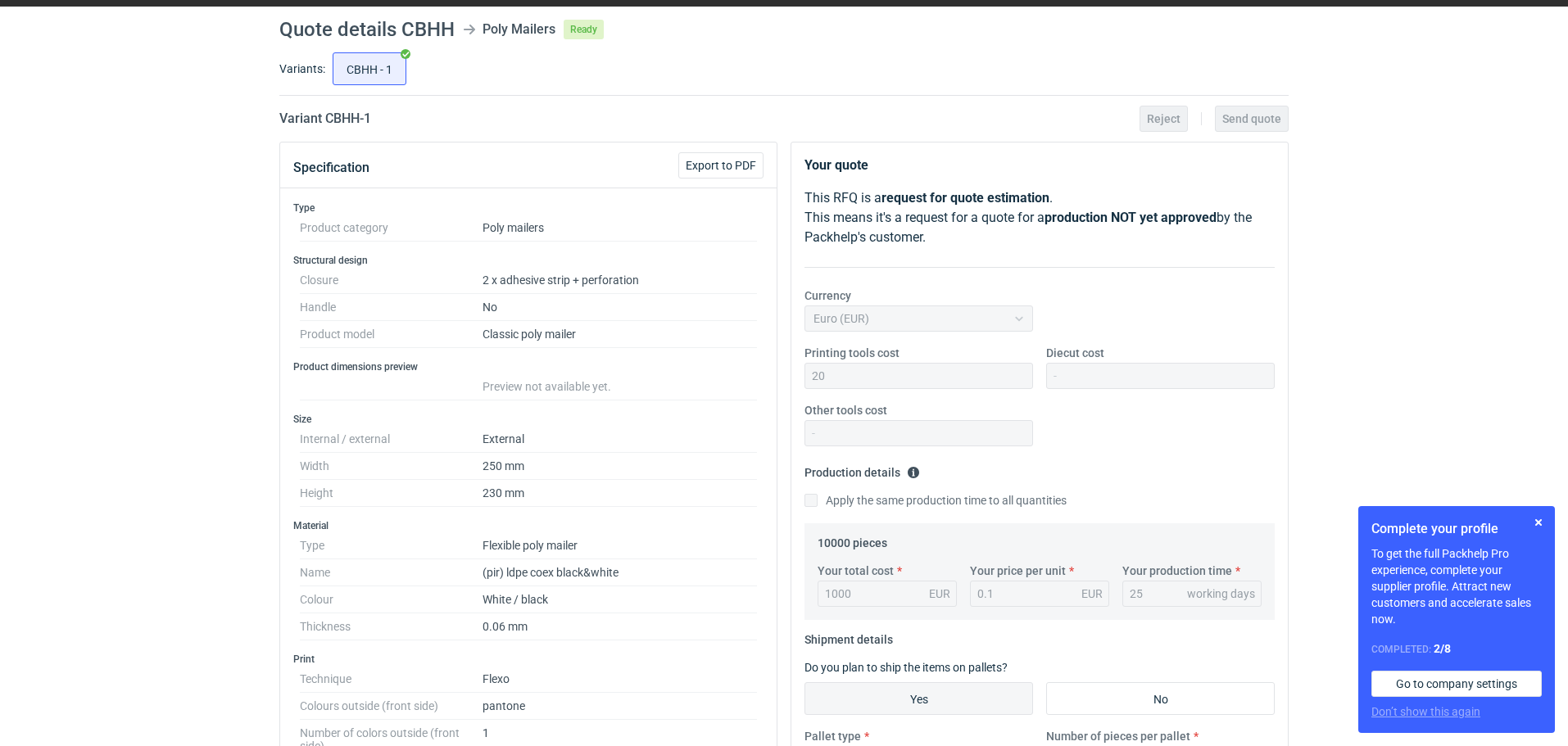
scroll to position [0, 0]
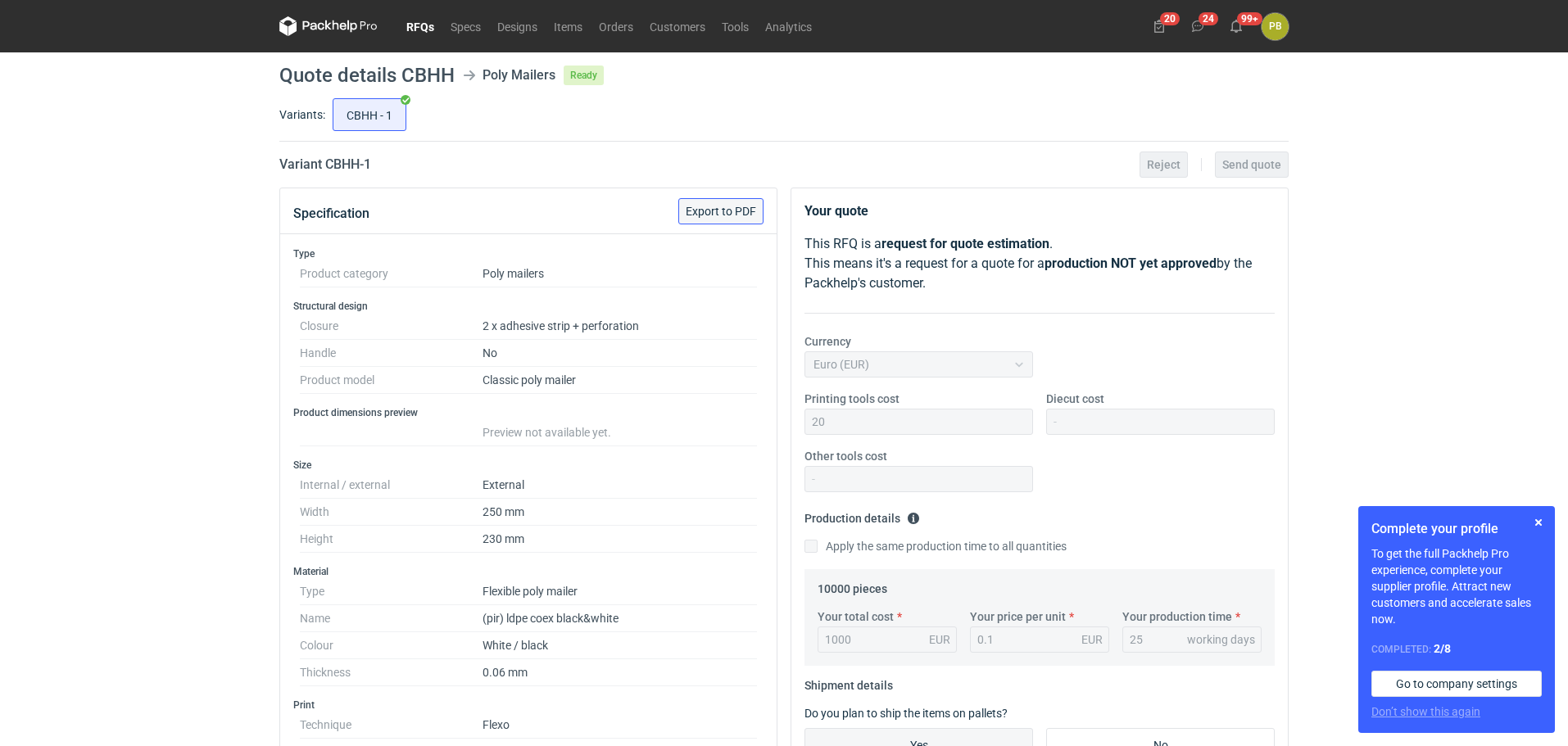
click at [725, 207] on span "Export to PDF" at bounding box center [720, 212] width 70 height 12
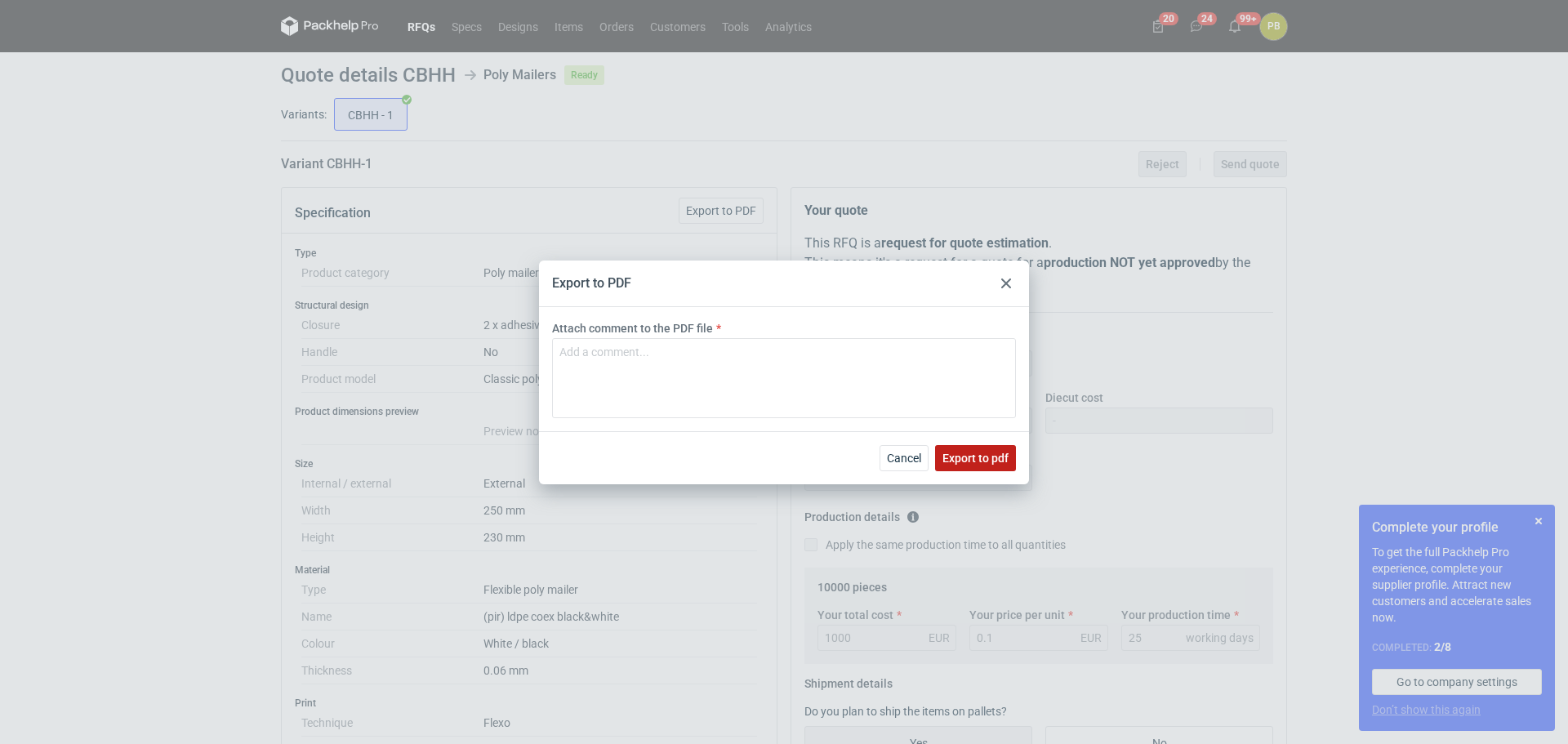
click at [972, 457] on span "Export to pdf" at bounding box center [976, 458] width 66 height 12
